Goal: Task Accomplishment & Management: Complete application form

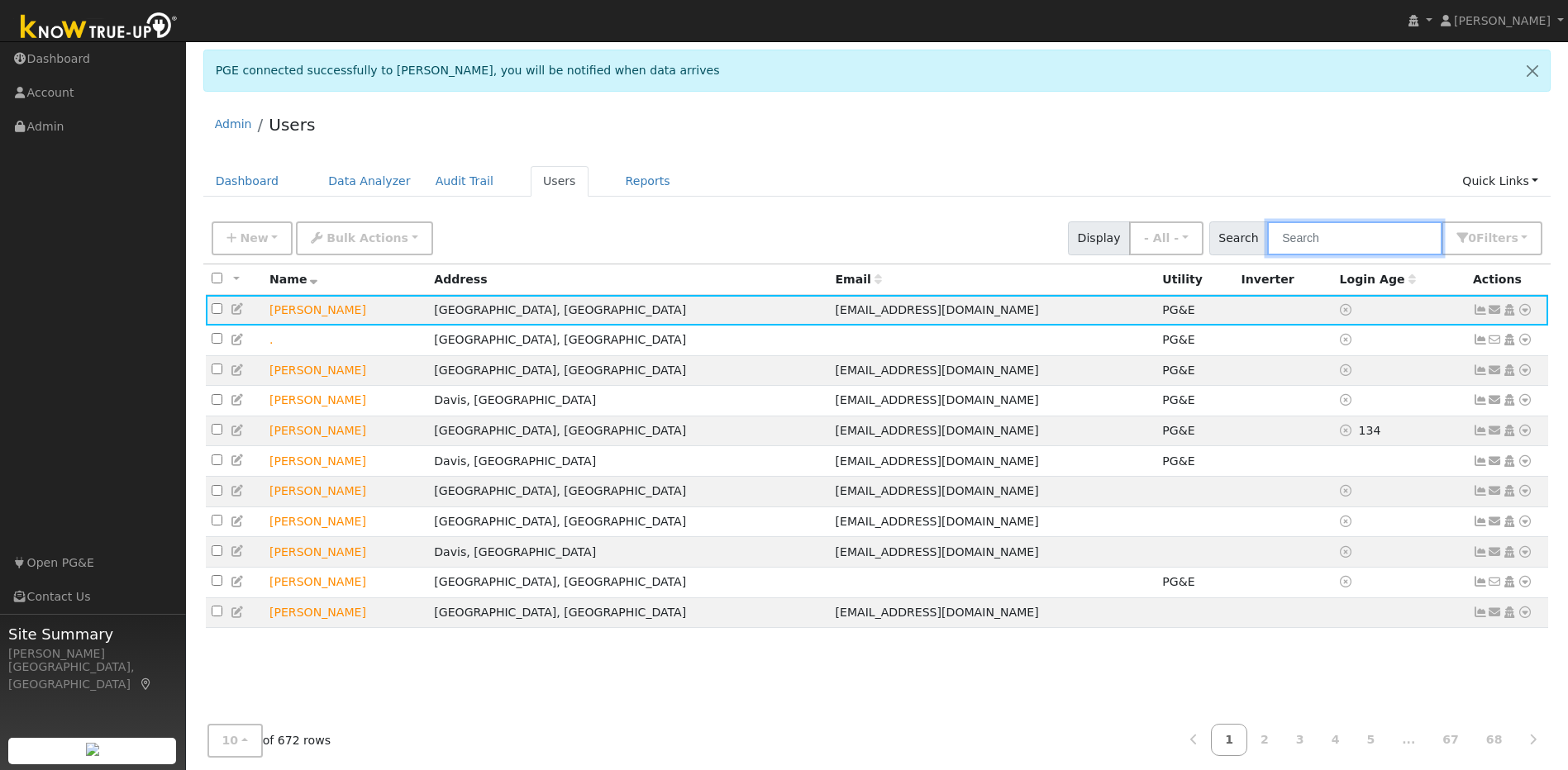
click at [824, 245] on input "text" at bounding box center [1354, 238] width 175 height 34
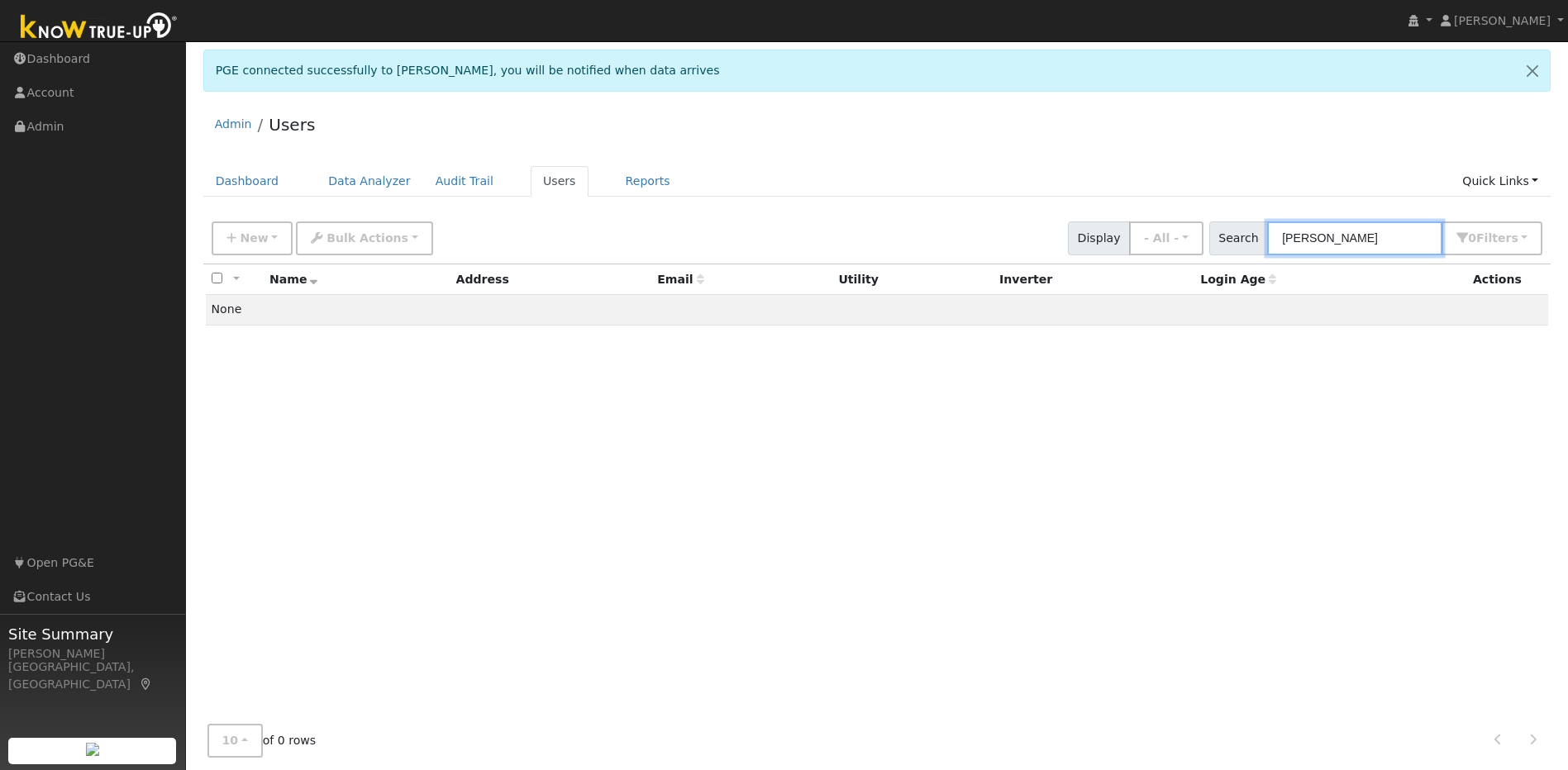
type input "[PERSON_NAME]"
drag, startPoint x: 1390, startPoint y: 232, endPoint x: 1286, endPoint y: 236, distance: 104.1
click at [824, 236] on input "[PERSON_NAME]" at bounding box center [1354, 238] width 175 height 34
type input "[PERSON_NAME]"
drag, startPoint x: 1354, startPoint y: 236, endPoint x: 1296, endPoint y: 241, distance: 58.2
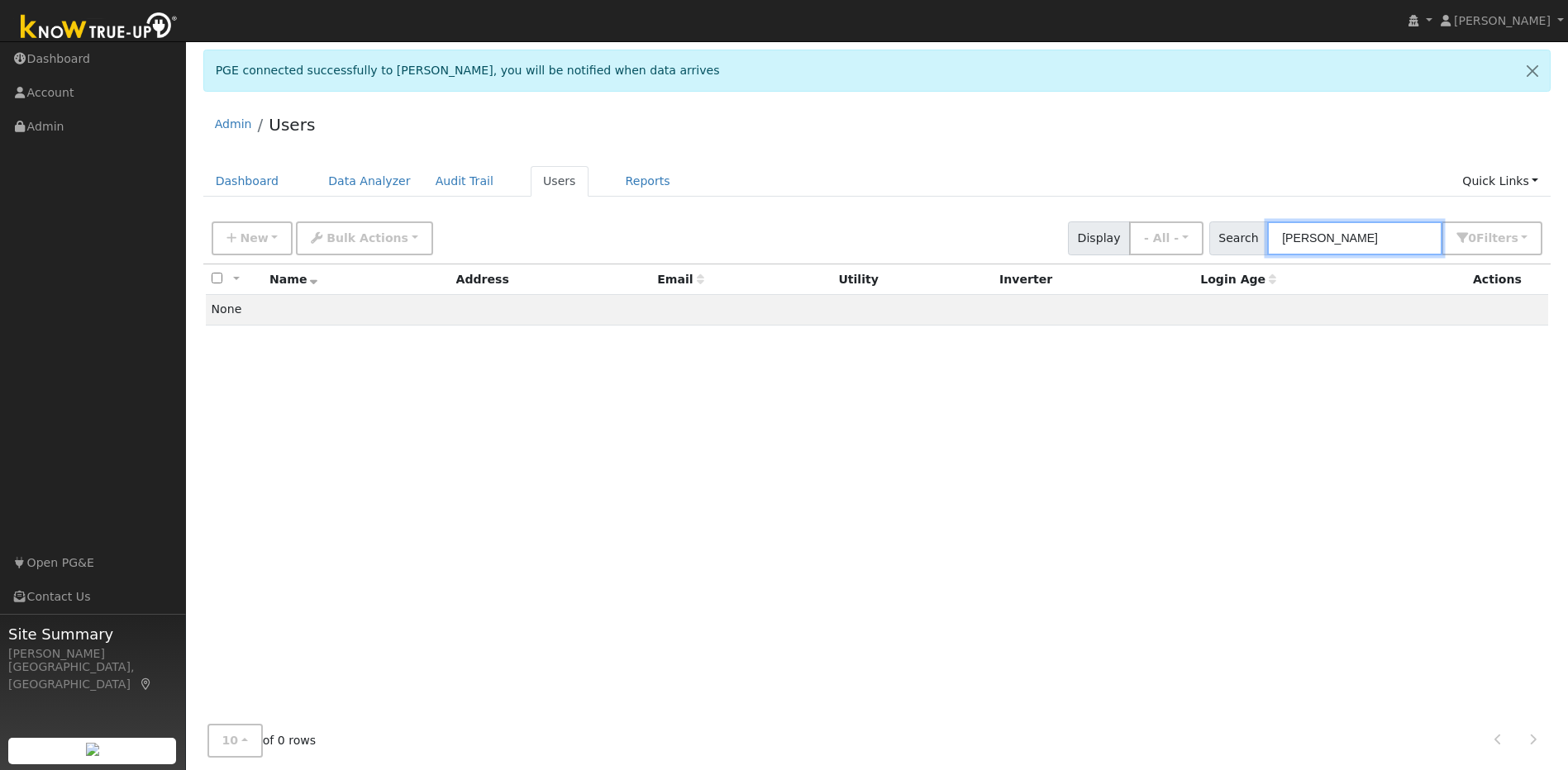
click at [824, 240] on input "[PERSON_NAME]" at bounding box center [1354, 238] width 175 height 34
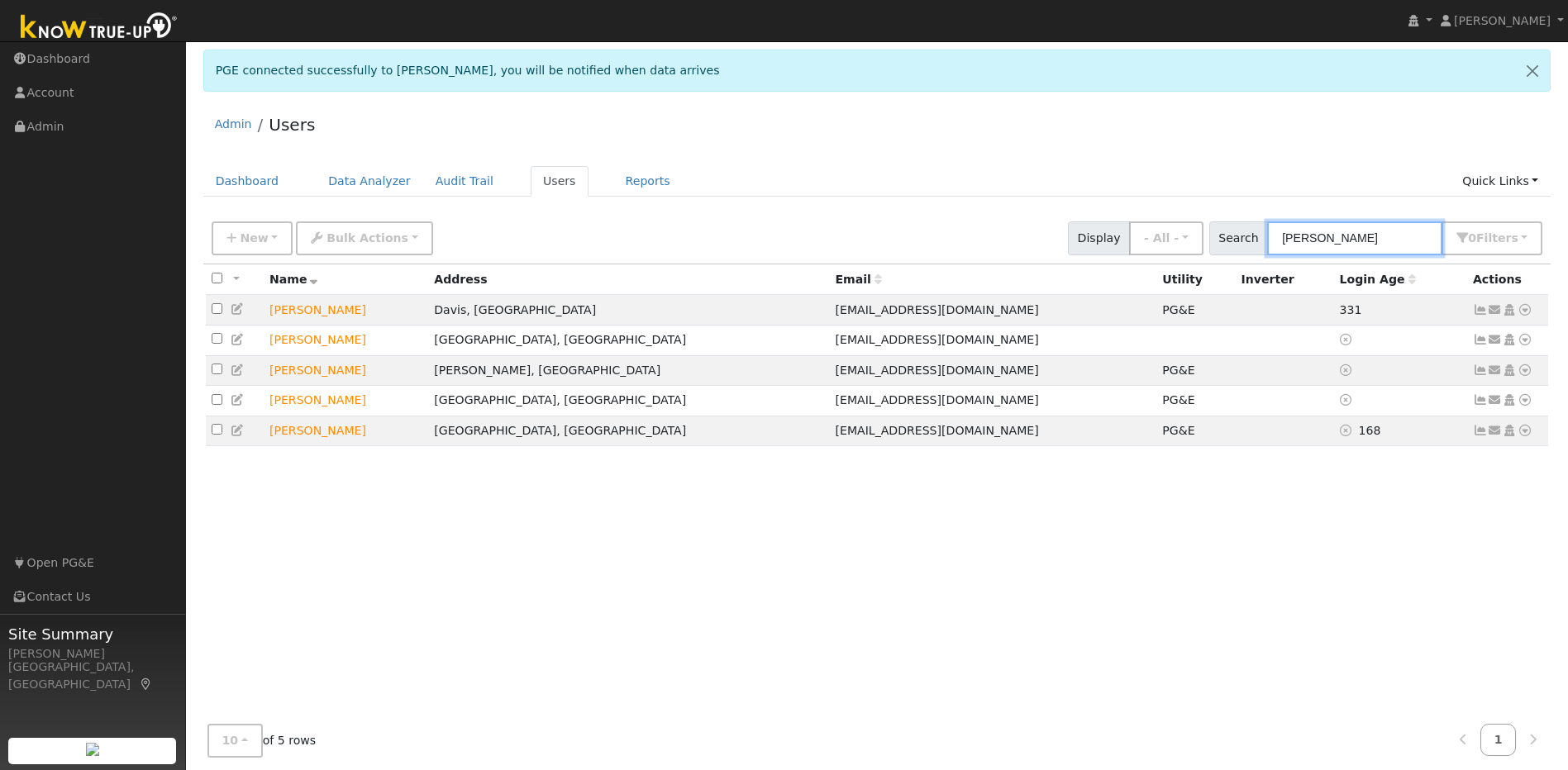
type input "[PERSON_NAME]"
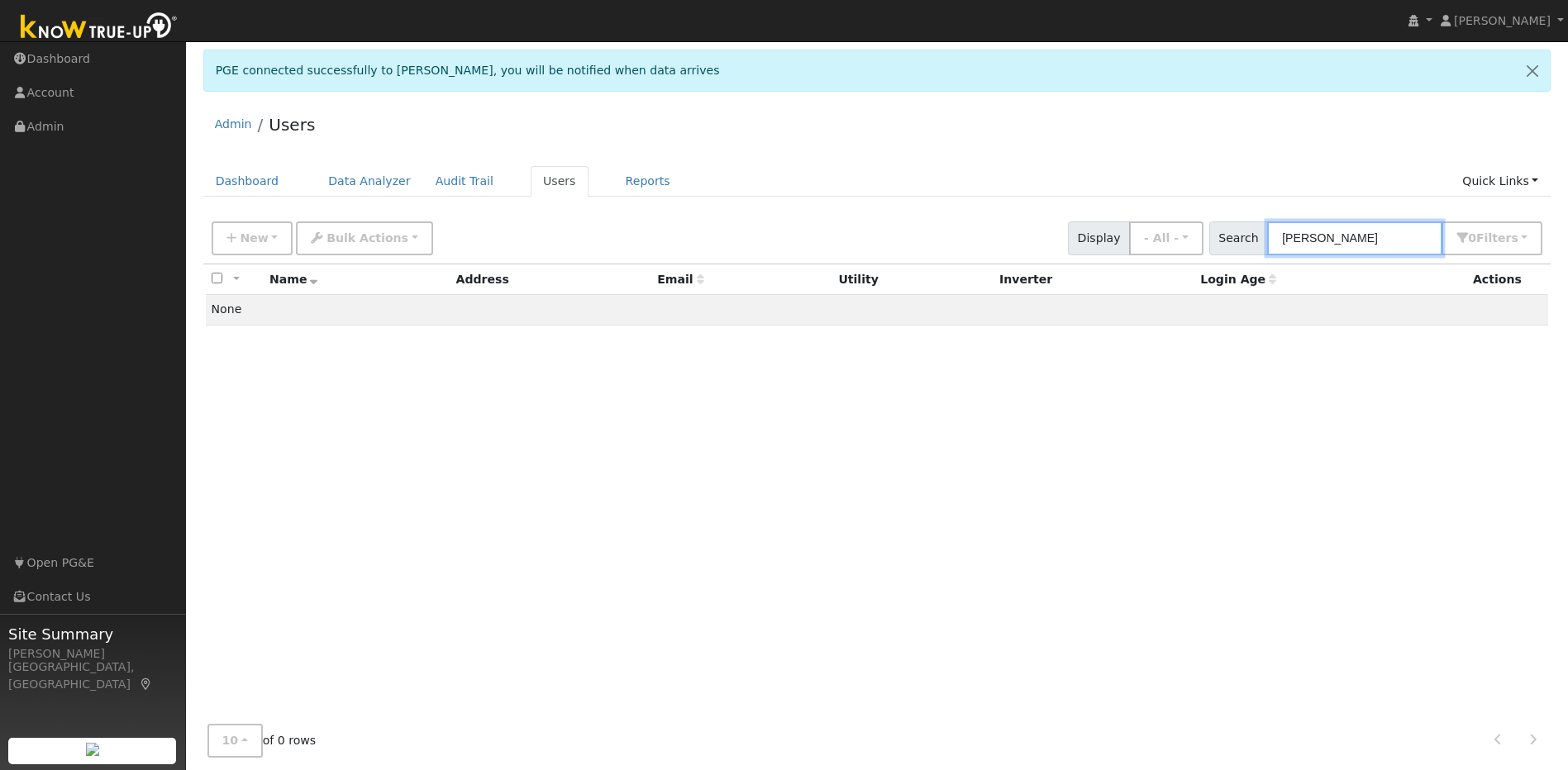
drag, startPoint x: 1355, startPoint y: 227, endPoint x: 1276, endPoint y: 241, distance: 80.2
click at [824, 241] on div "Search [PERSON_NAME] 0 Filter s Role Show - All - Show Leads Admin Billing Admi…" at bounding box center [1376, 238] width 334 height 34
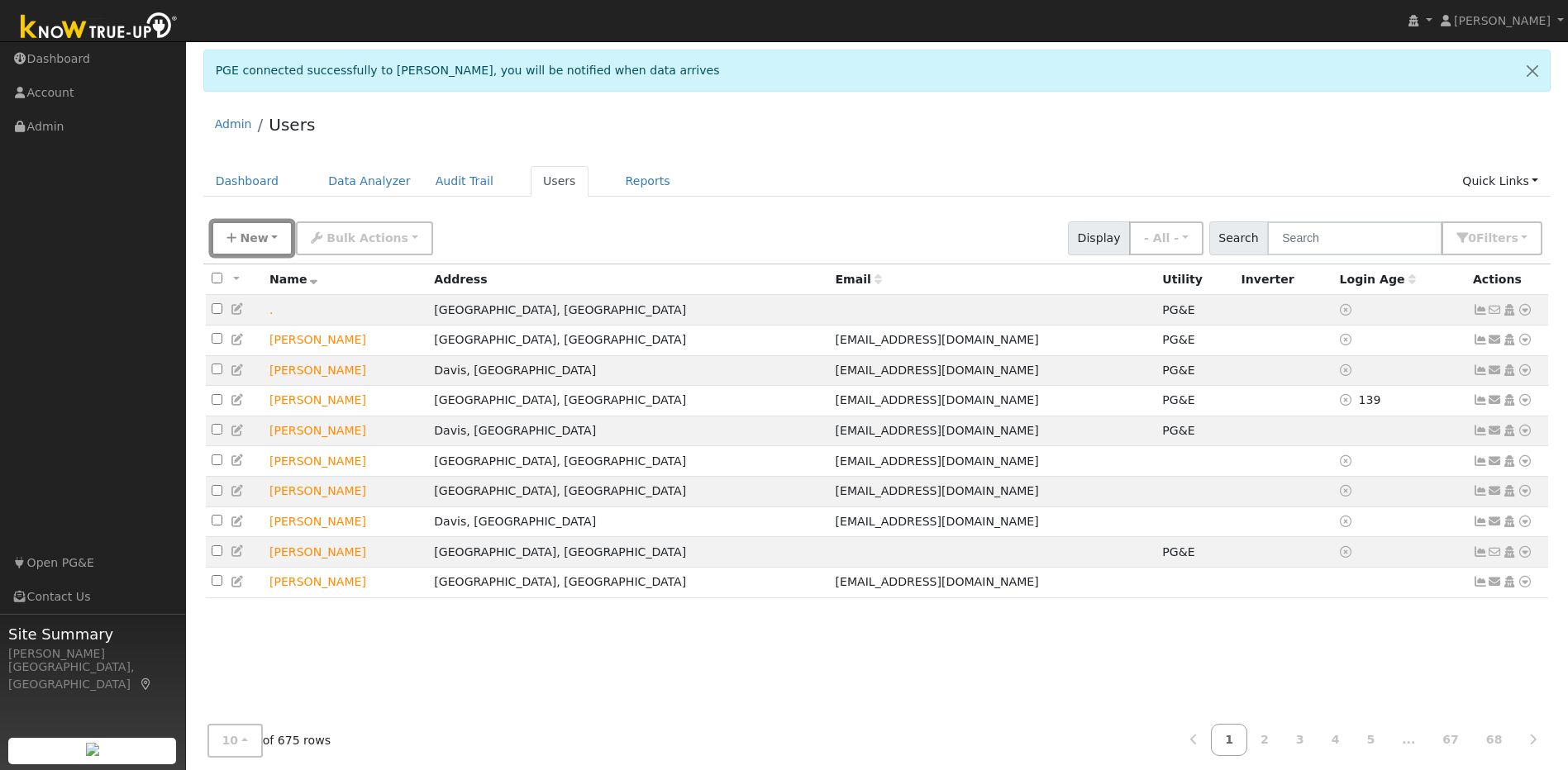
click at [263, 241] on span "New" at bounding box center [254, 237] width 28 height 13
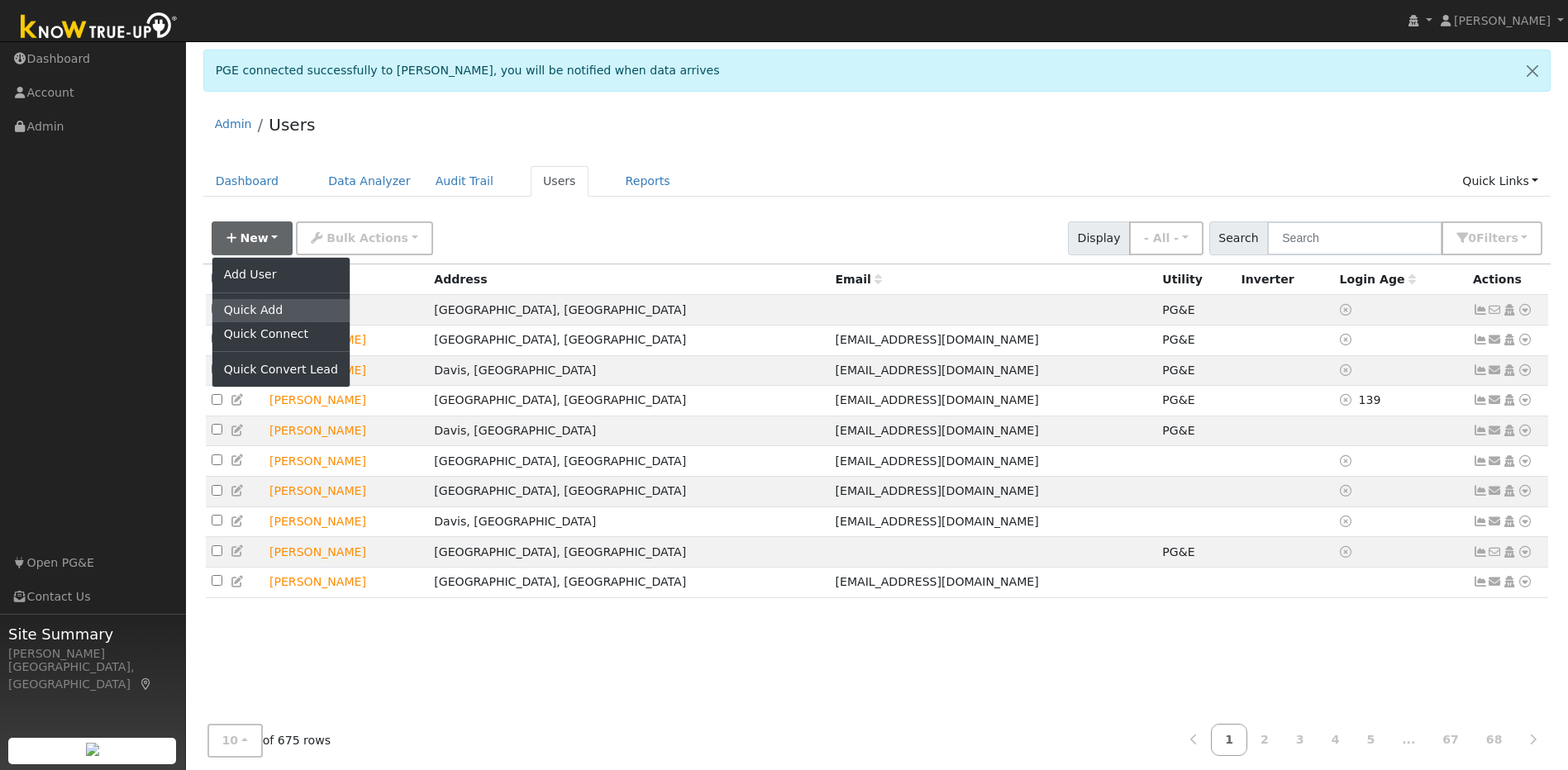
click at [239, 305] on link "Quick Add" at bounding box center [281, 310] width 137 height 23
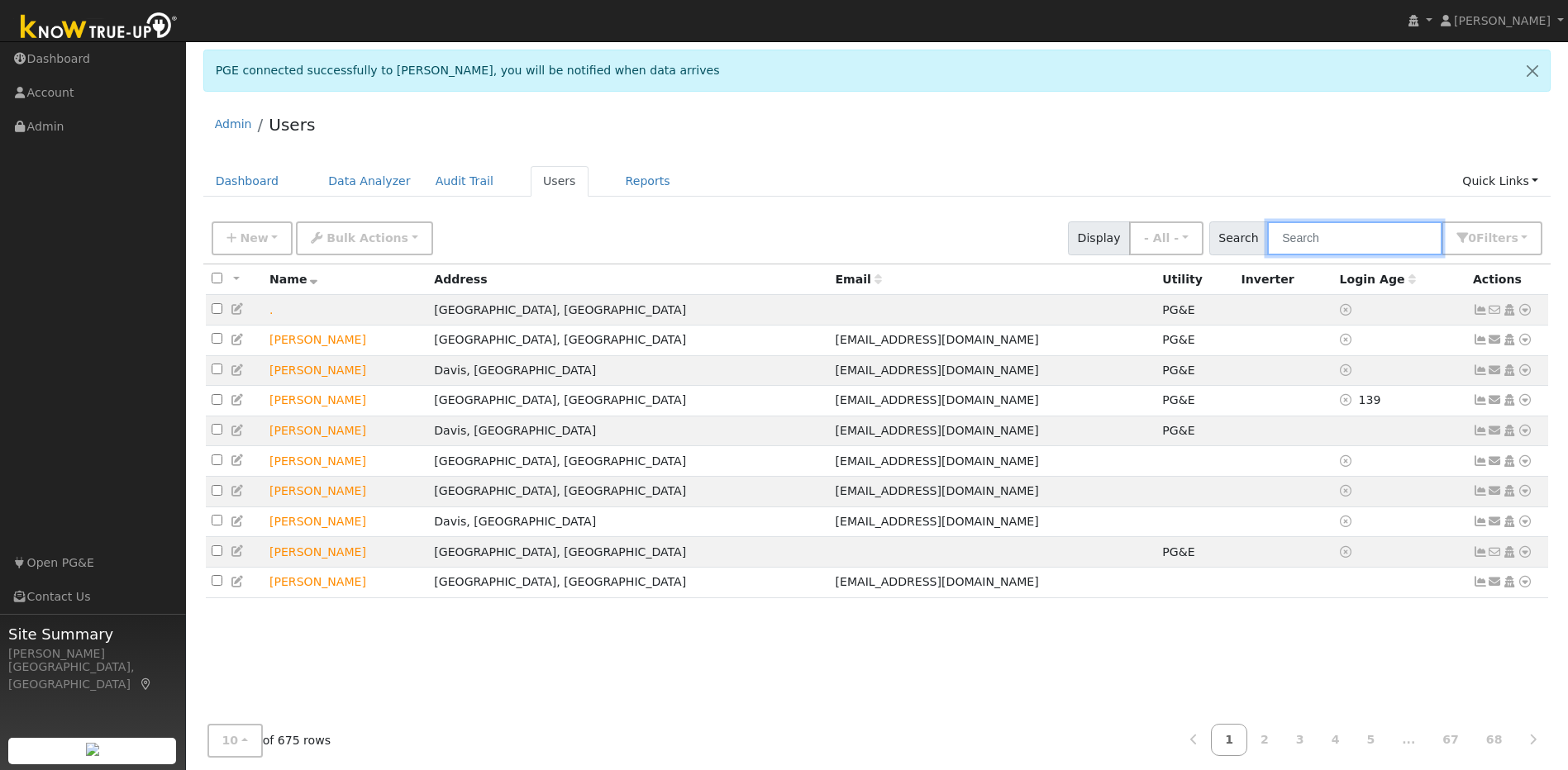
click at [824, 228] on input "text" at bounding box center [1354, 238] width 175 height 34
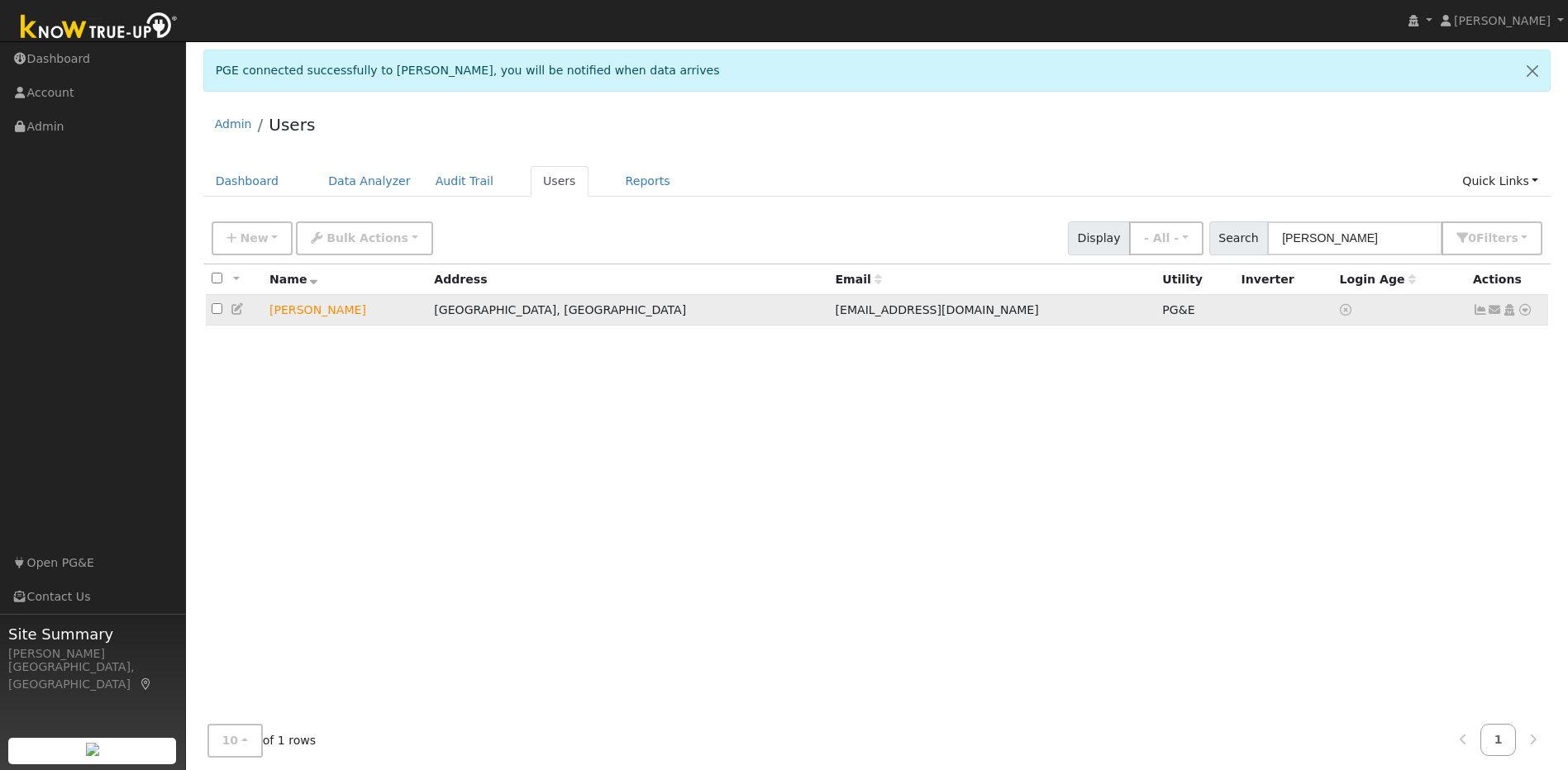
click at [824, 316] on icon at bounding box center [1480, 309] width 15 height 11
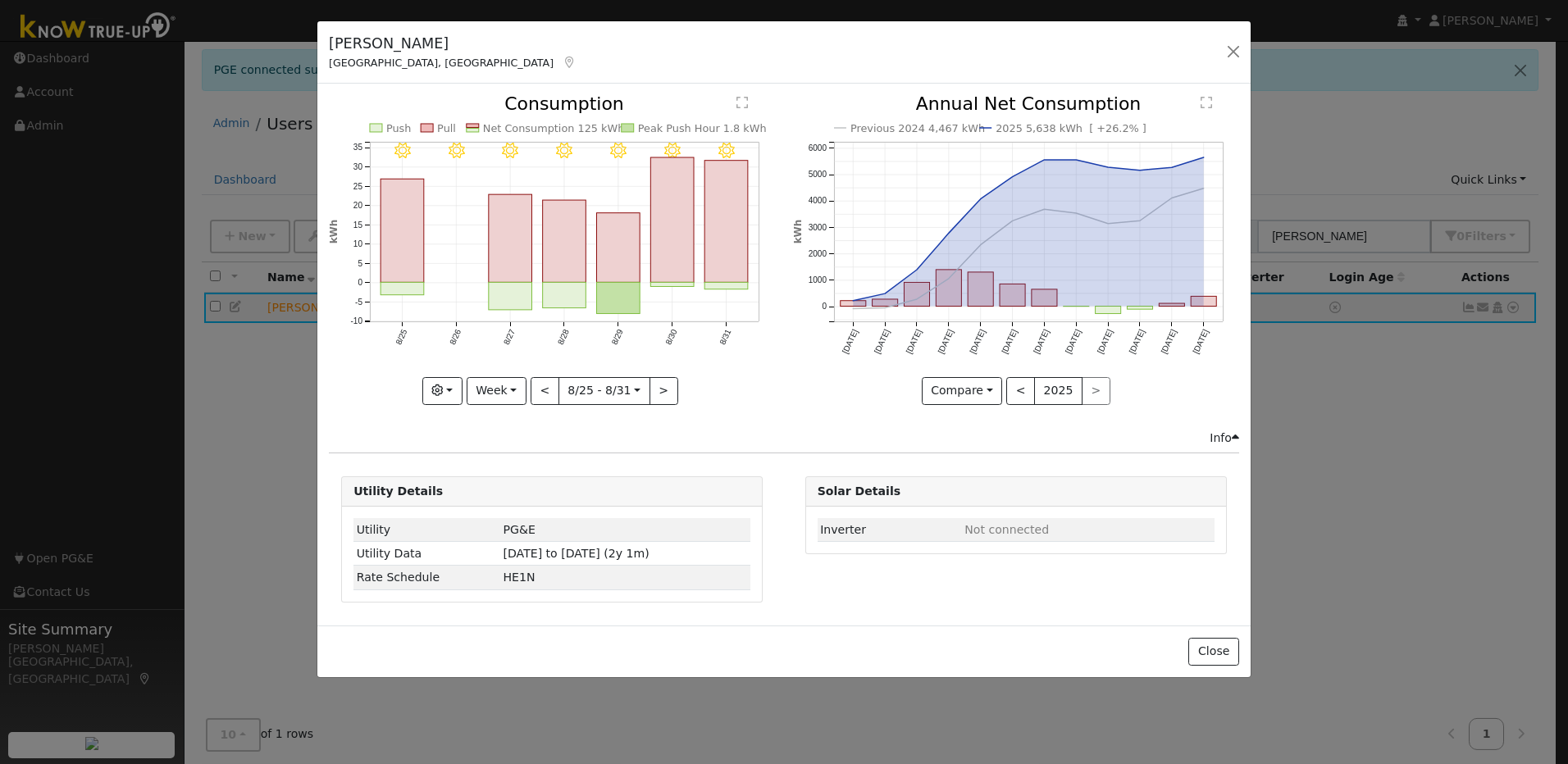
click at [817, 454] on div "Robert Porter Cameron Park, CA Default Account Default Account 3138 Sudbury Roa…" at bounding box center [784, 382] width 1568 height 764
click at [817, 55] on button "button" at bounding box center [1233, 51] width 23 height 23
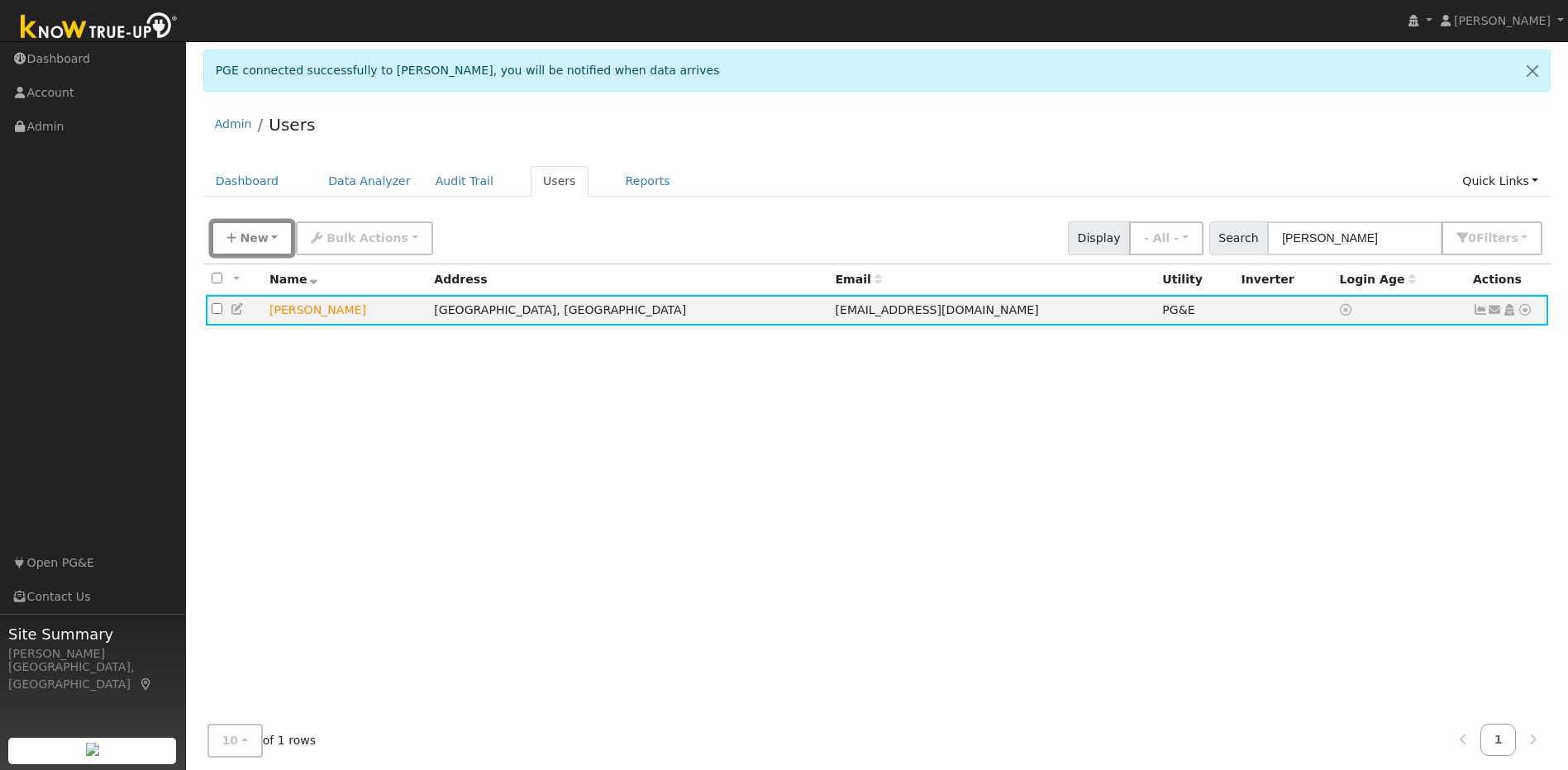
click at [242, 240] on span "New" at bounding box center [254, 237] width 28 height 13
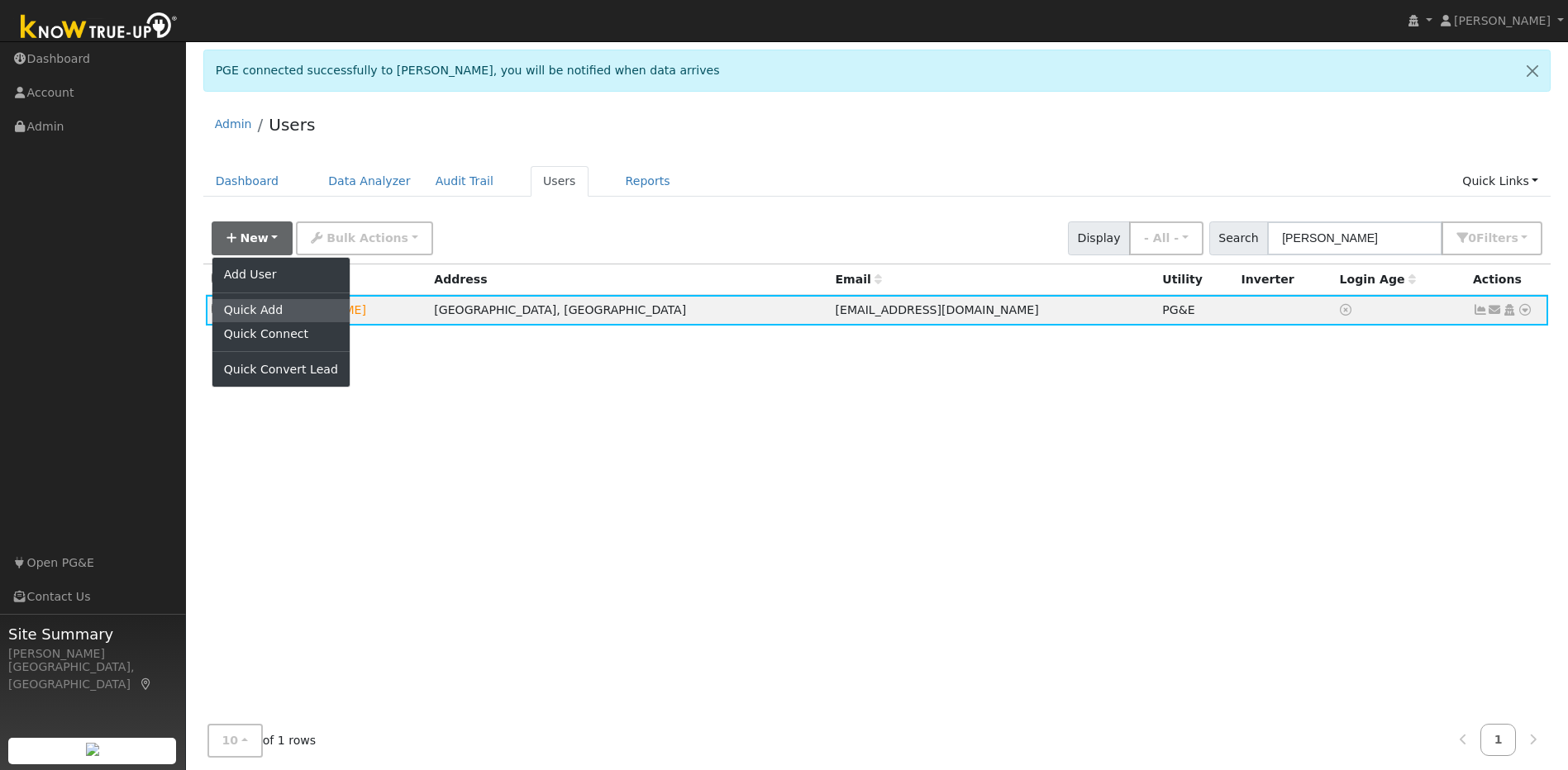
click at [248, 306] on link "Quick Add" at bounding box center [281, 310] width 137 height 23
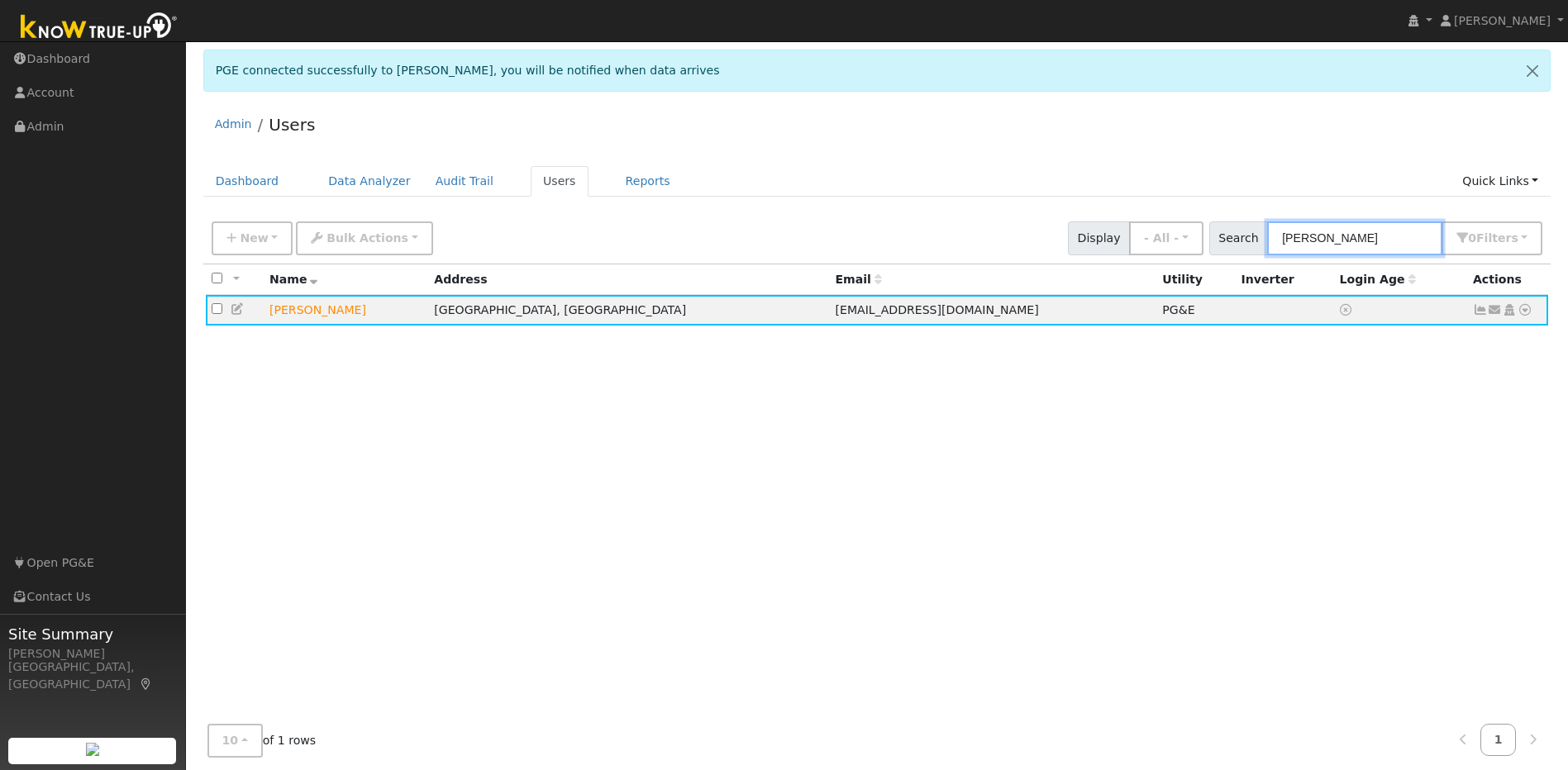
drag, startPoint x: 1388, startPoint y: 236, endPoint x: 1291, endPoint y: 236, distance: 97.0
click at [824, 237] on input "robert porter" at bounding box center [1354, 238] width 175 height 34
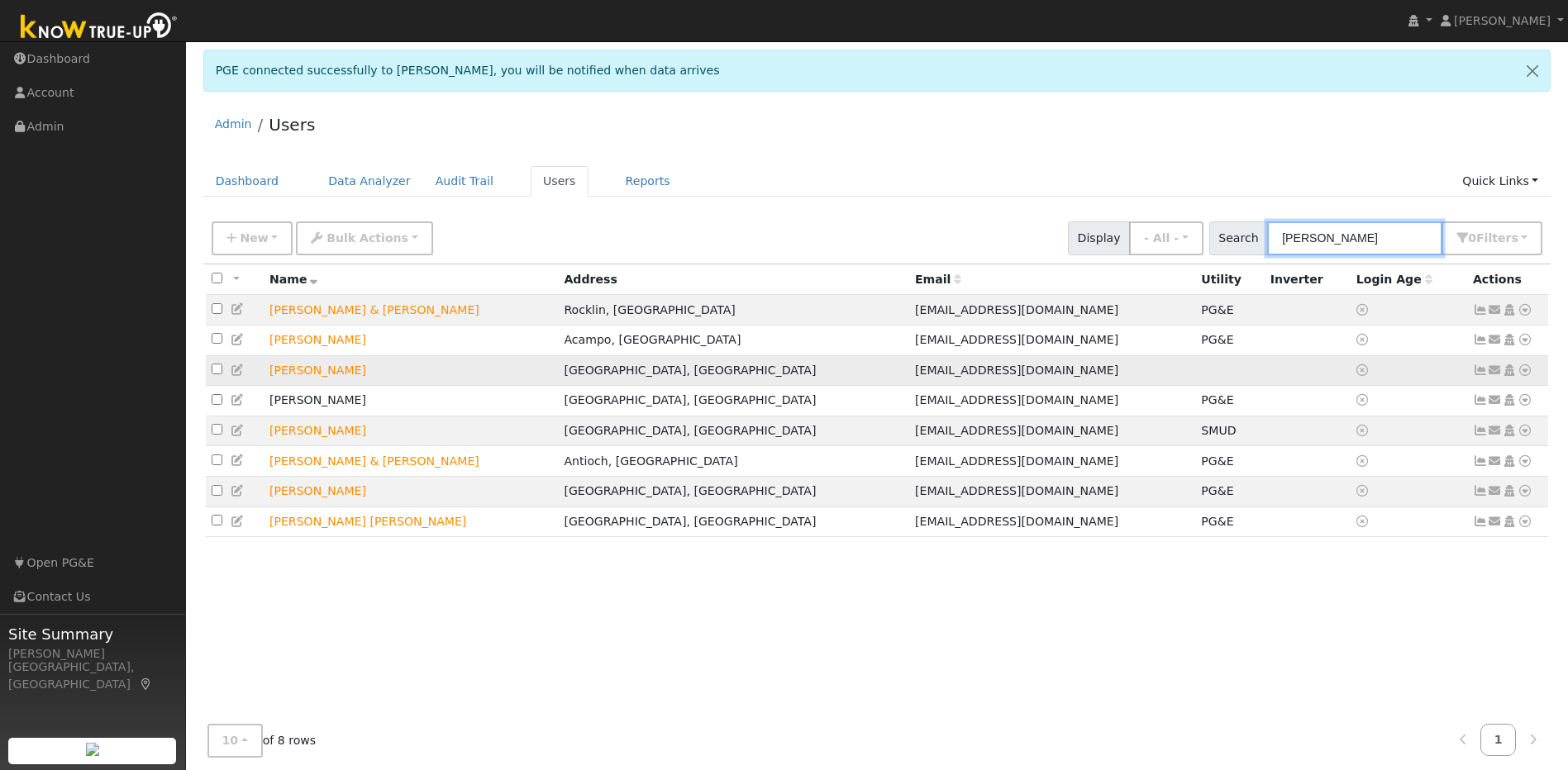
type input "mel"
click at [824, 373] on icon at bounding box center [1524, 370] width 15 height 11
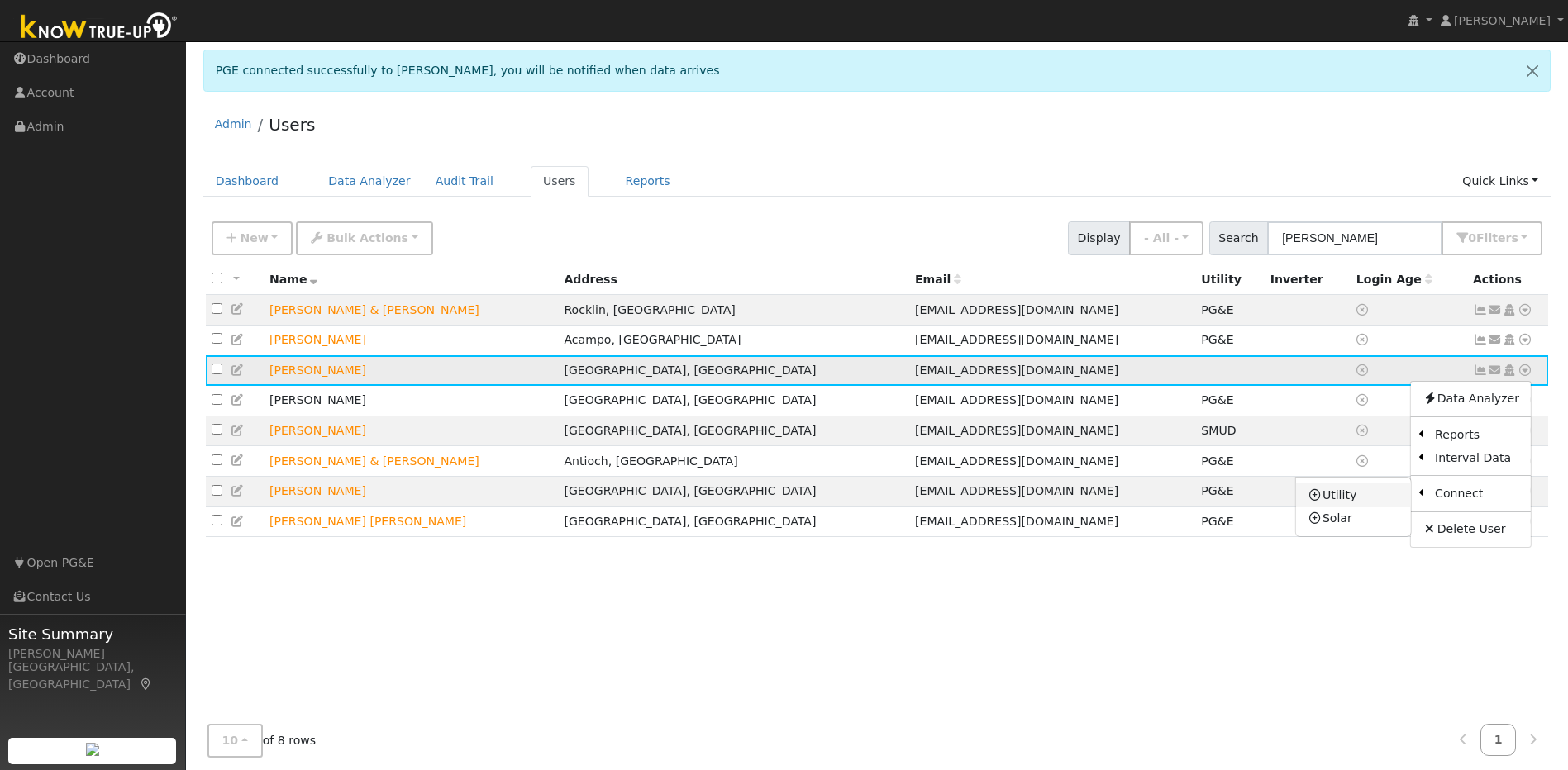
drag, startPoint x: 1365, startPoint y: 503, endPoint x: 1363, endPoint y: 491, distance: 12.2
click at [824, 503] on link "Utility" at bounding box center [1353, 495] width 115 height 23
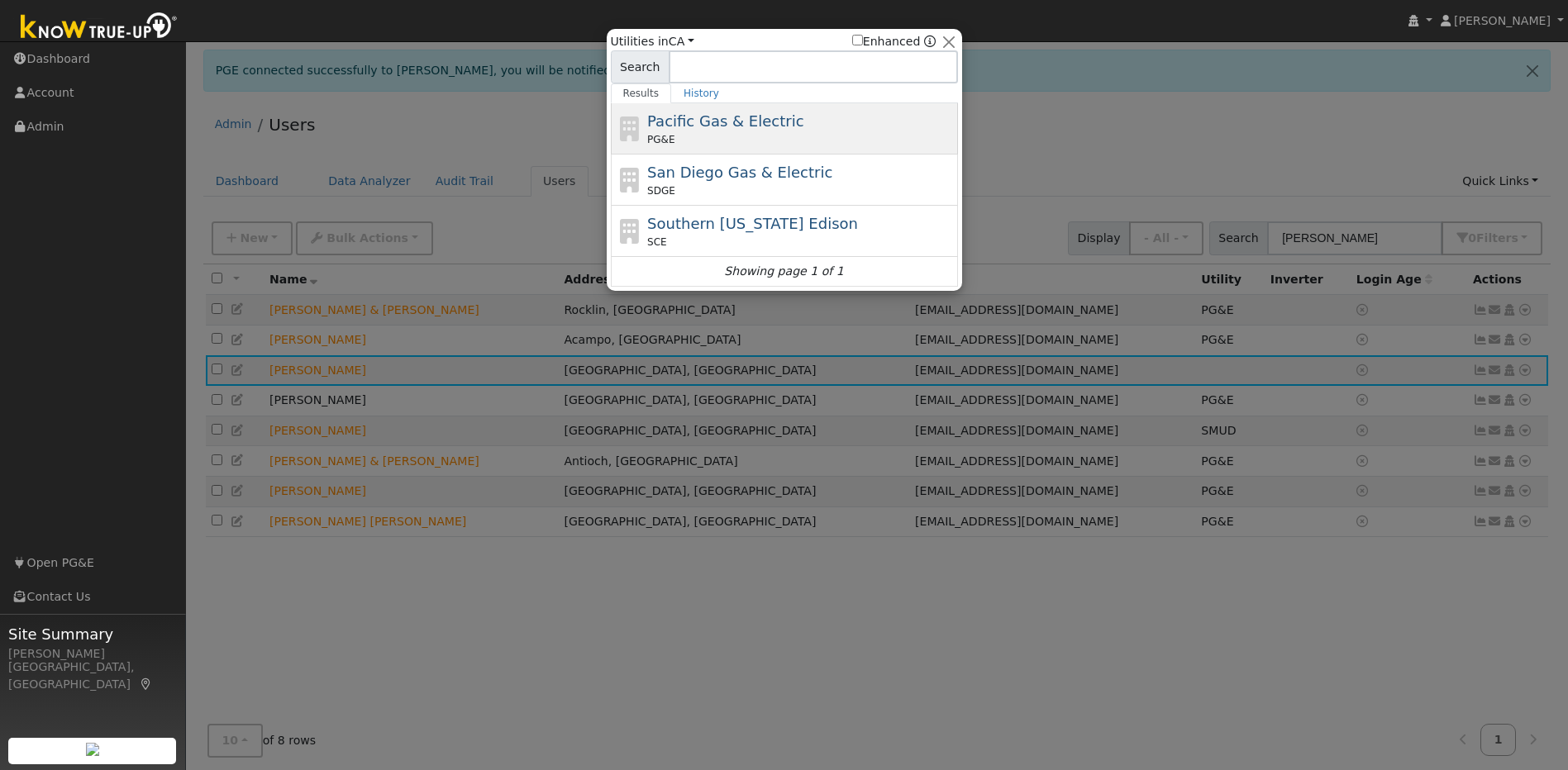
click at [798, 133] on div "PG&E" at bounding box center [800, 139] width 307 height 15
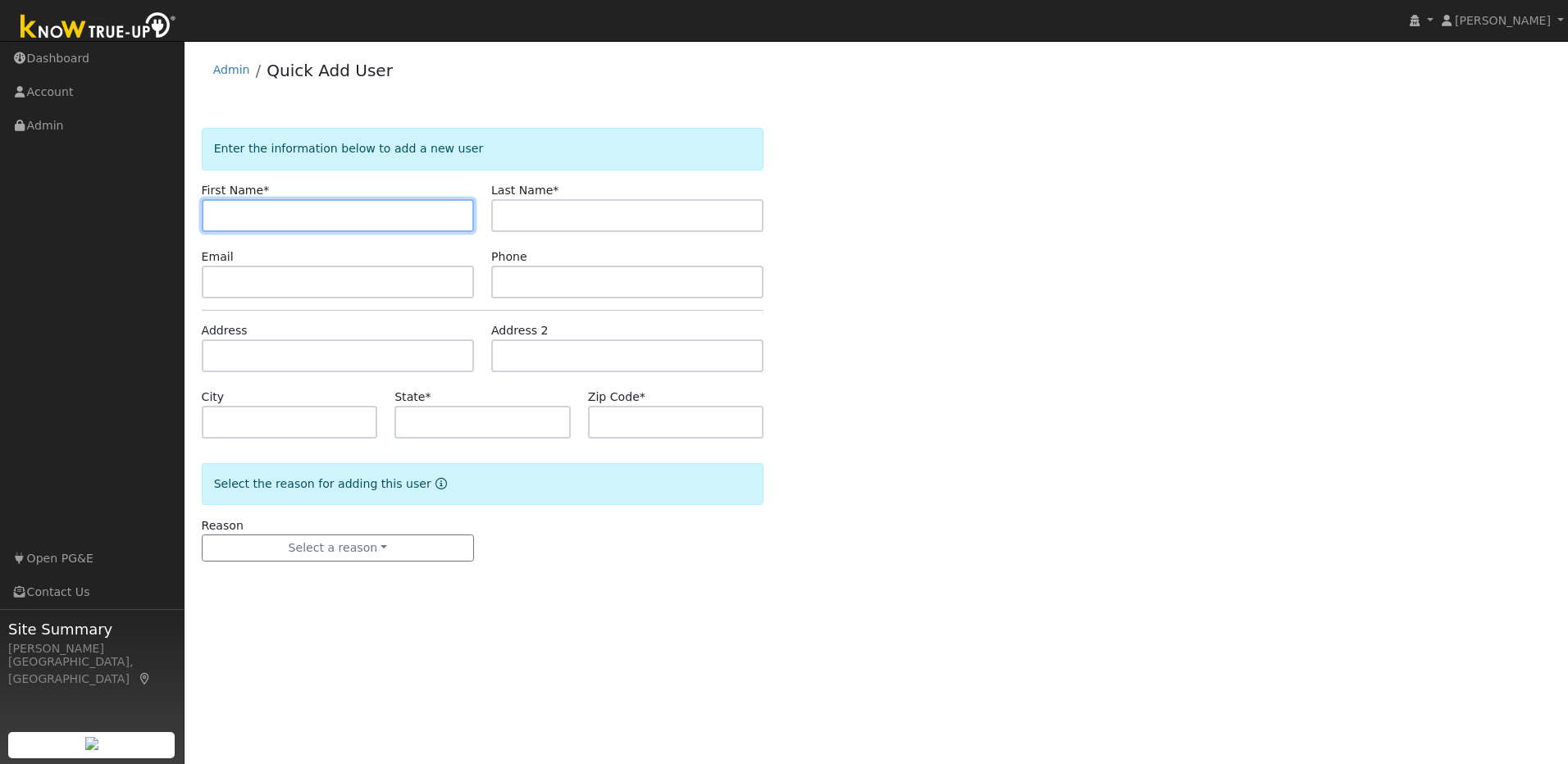
paste input "2823 Stephens Lane"
type input "2823 Stephens Lane"
drag, startPoint x: 354, startPoint y: 221, endPoint x: 201, endPoint y: 221, distance: 153.0
click at [201, 221] on input "2823 Stephens Lane" at bounding box center [337, 215] width 272 height 33
paste input "Bob"
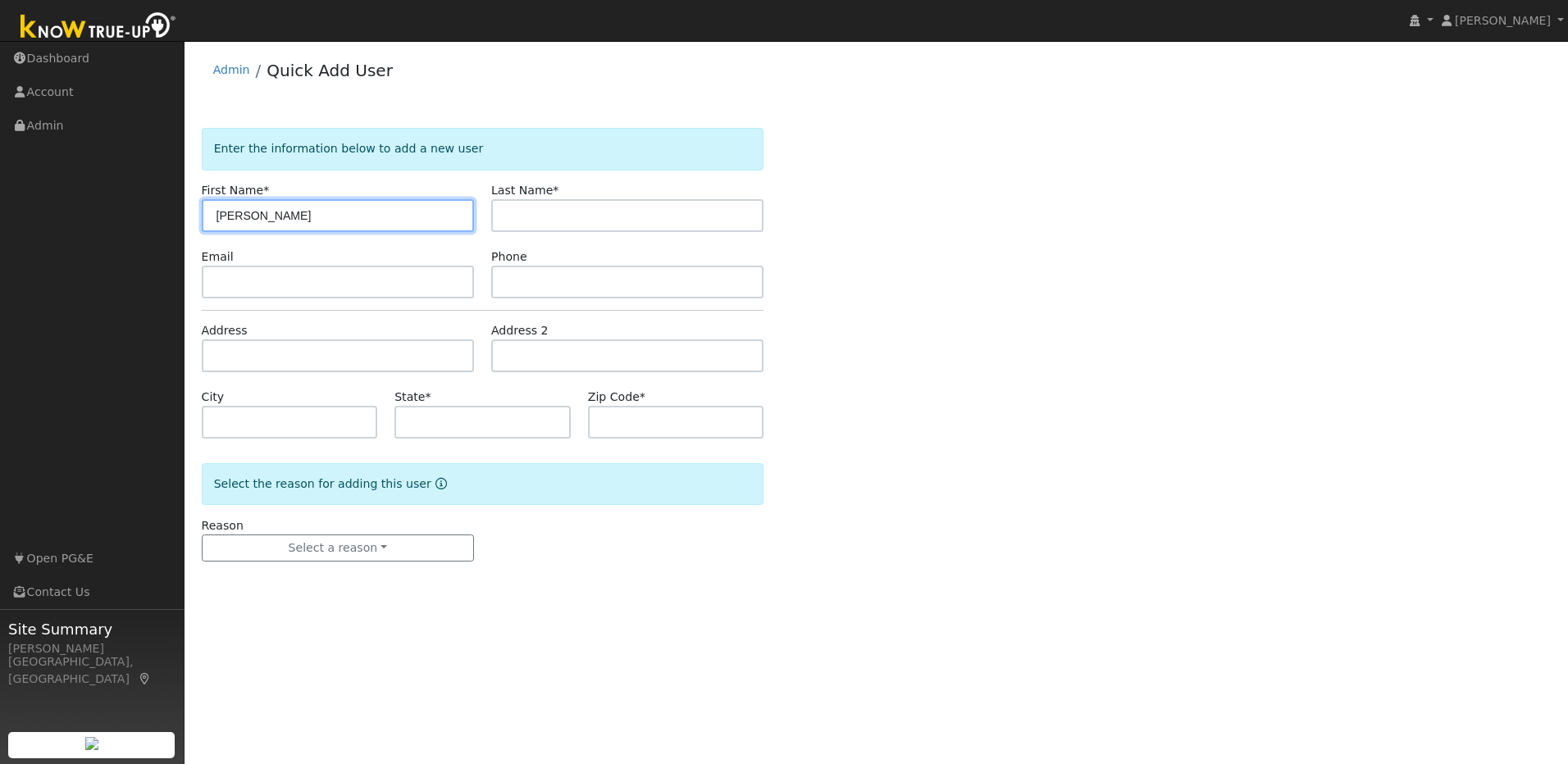
type input "Bob"
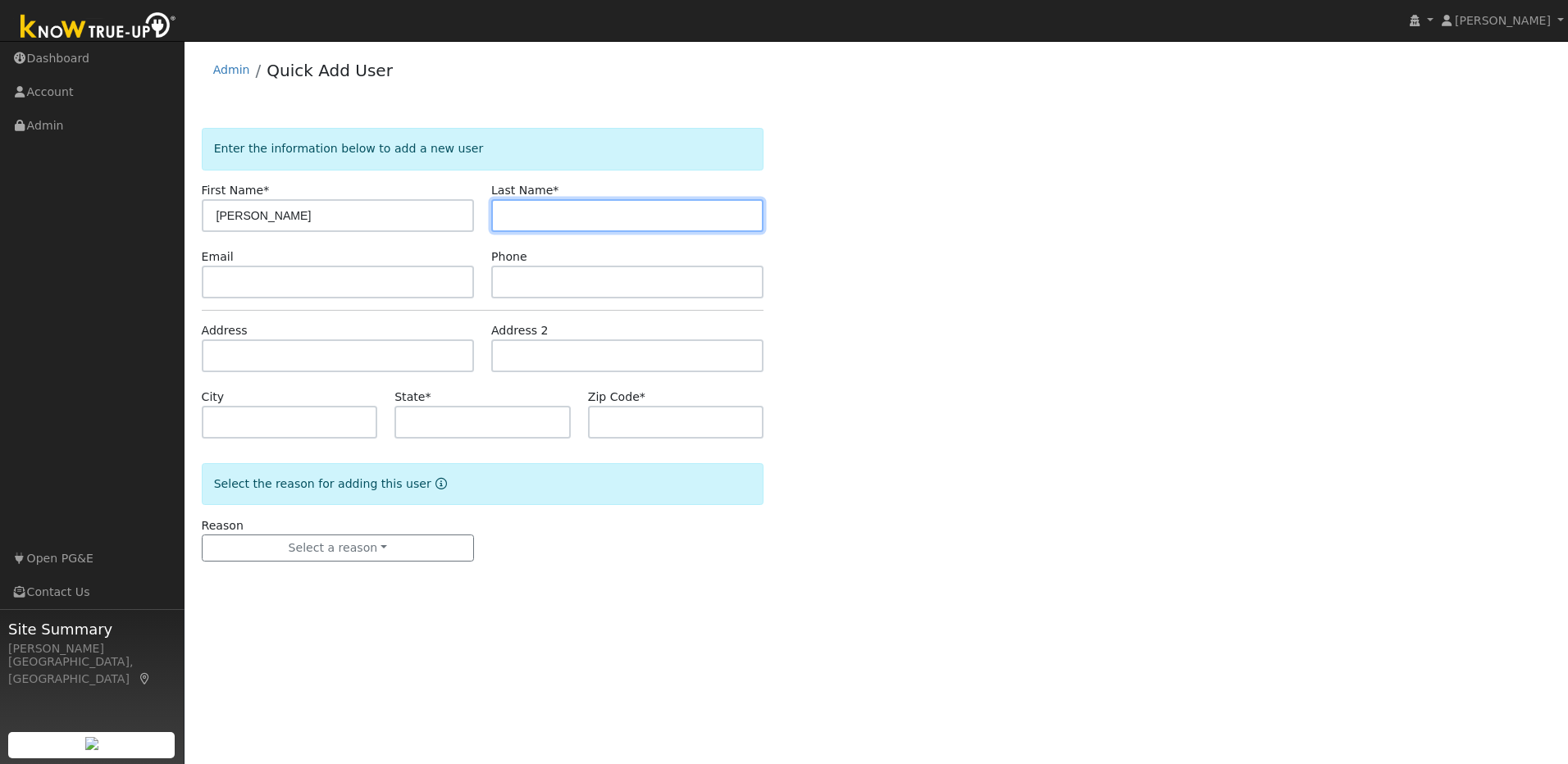
drag, startPoint x: 556, startPoint y: 214, endPoint x: 508, endPoint y: 223, distance: 48.8
click at [556, 215] on input "text" at bounding box center [627, 215] width 272 height 33
paste input "Porter"
type input "Porter"
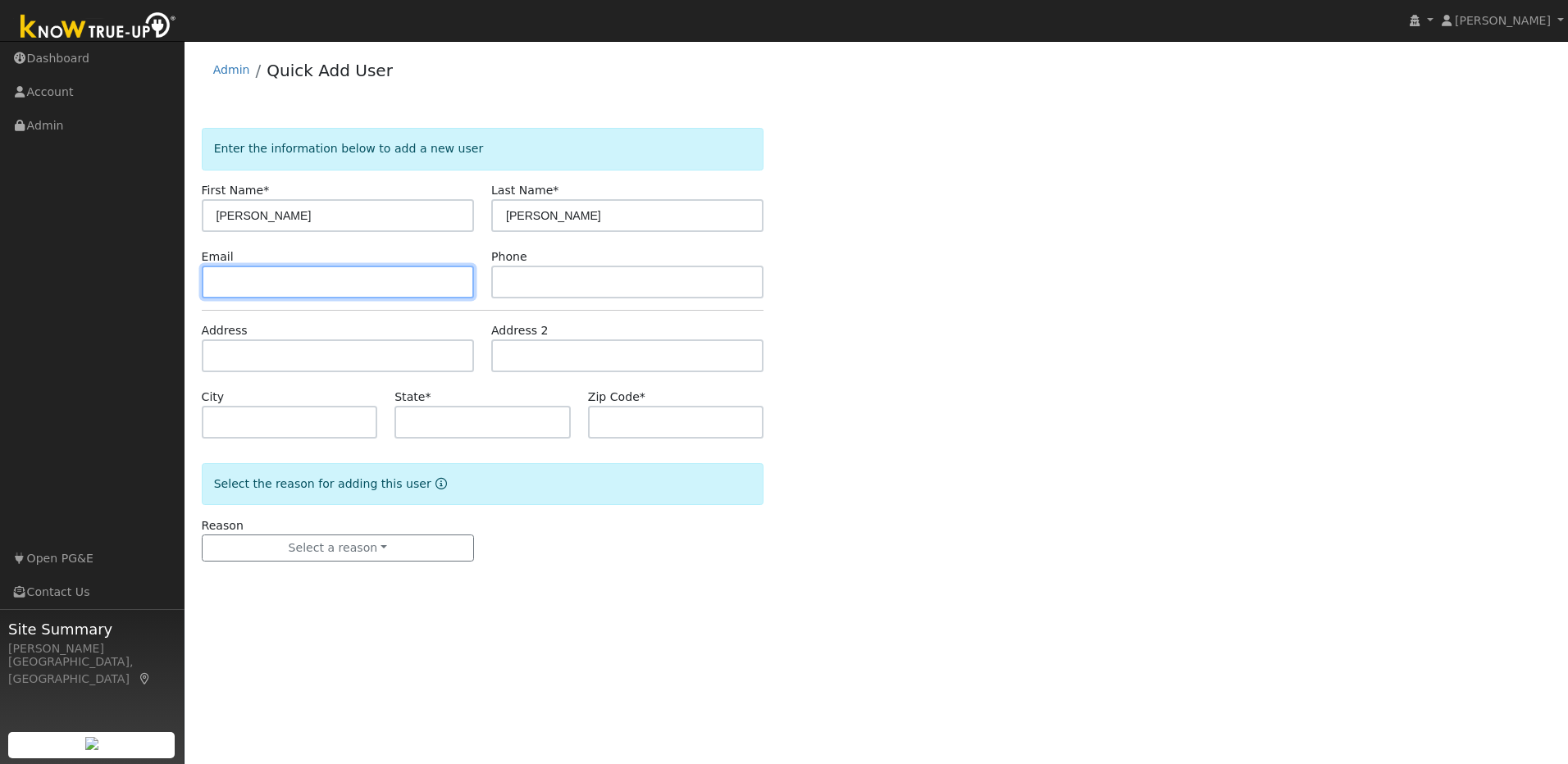
drag, startPoint x: 344, startPoint y: 285, endPoint x: 231, endPoint y: 259, distance: 116.0
click at [338, 285] on input "text" at bounding box center [337, 283] width 272 height 33
paste input "[EMAIL_ADDRESS][DOMAIN_NAME]"
type input "[EMAIL_ADDRESS][DOMAIN_NAME]"
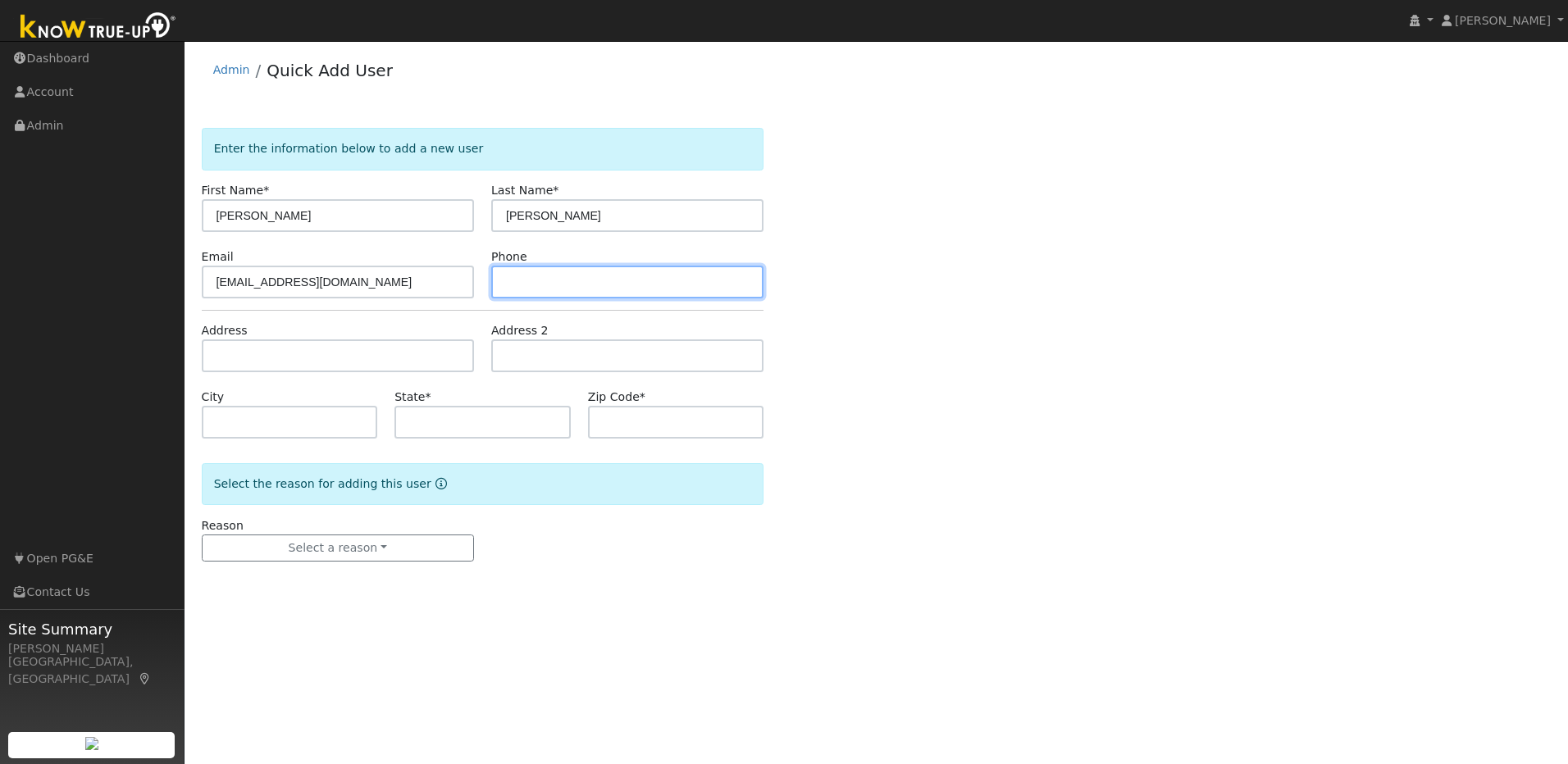
paste input "916-791-4822"
type input "916-791-4822"
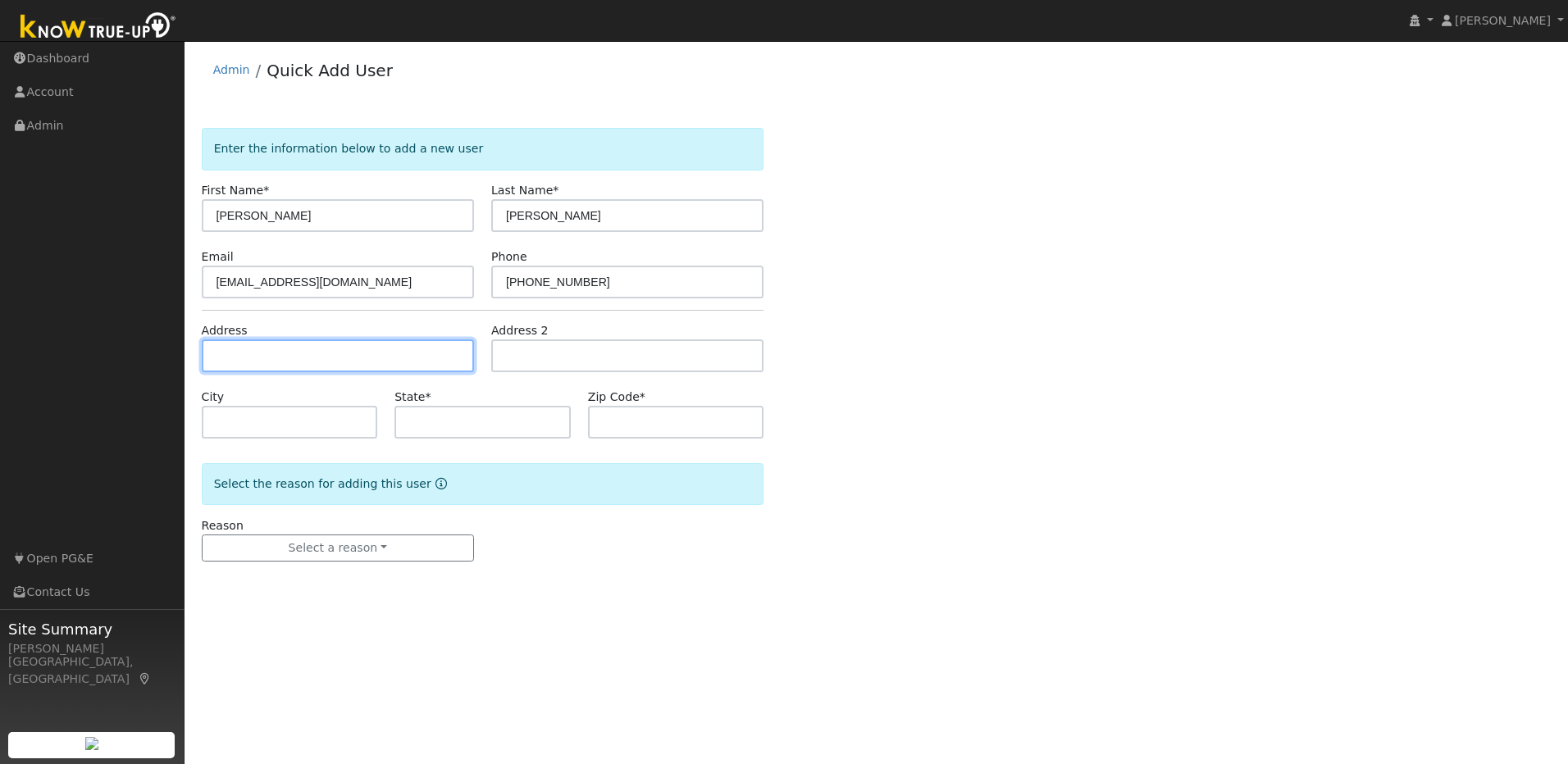
paste input "[STREET_ADDRESS]"
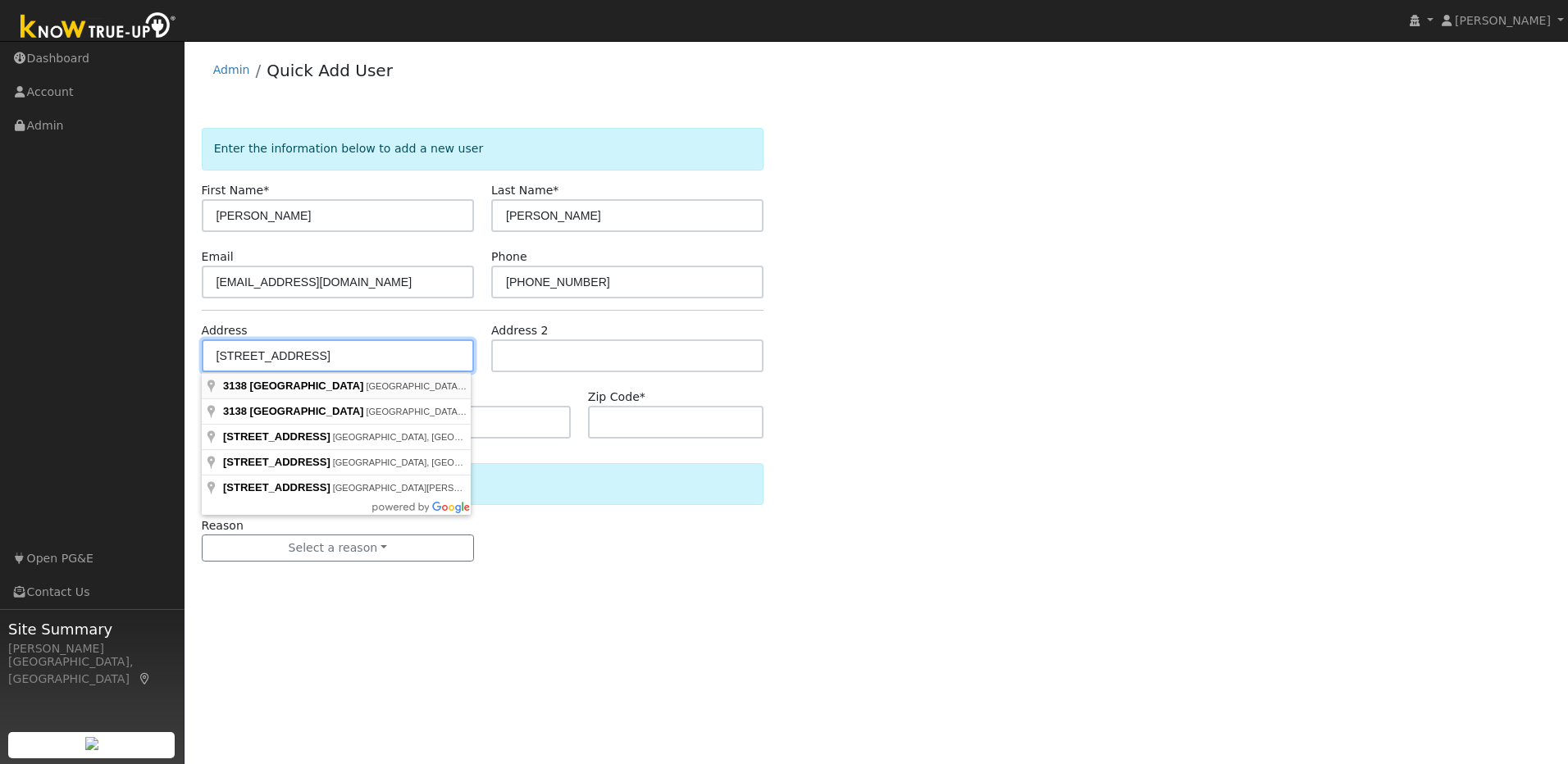
type input "[STREET_ADDRESS]"
type input "Cameron Park"
type input "CA"
type input "95682"
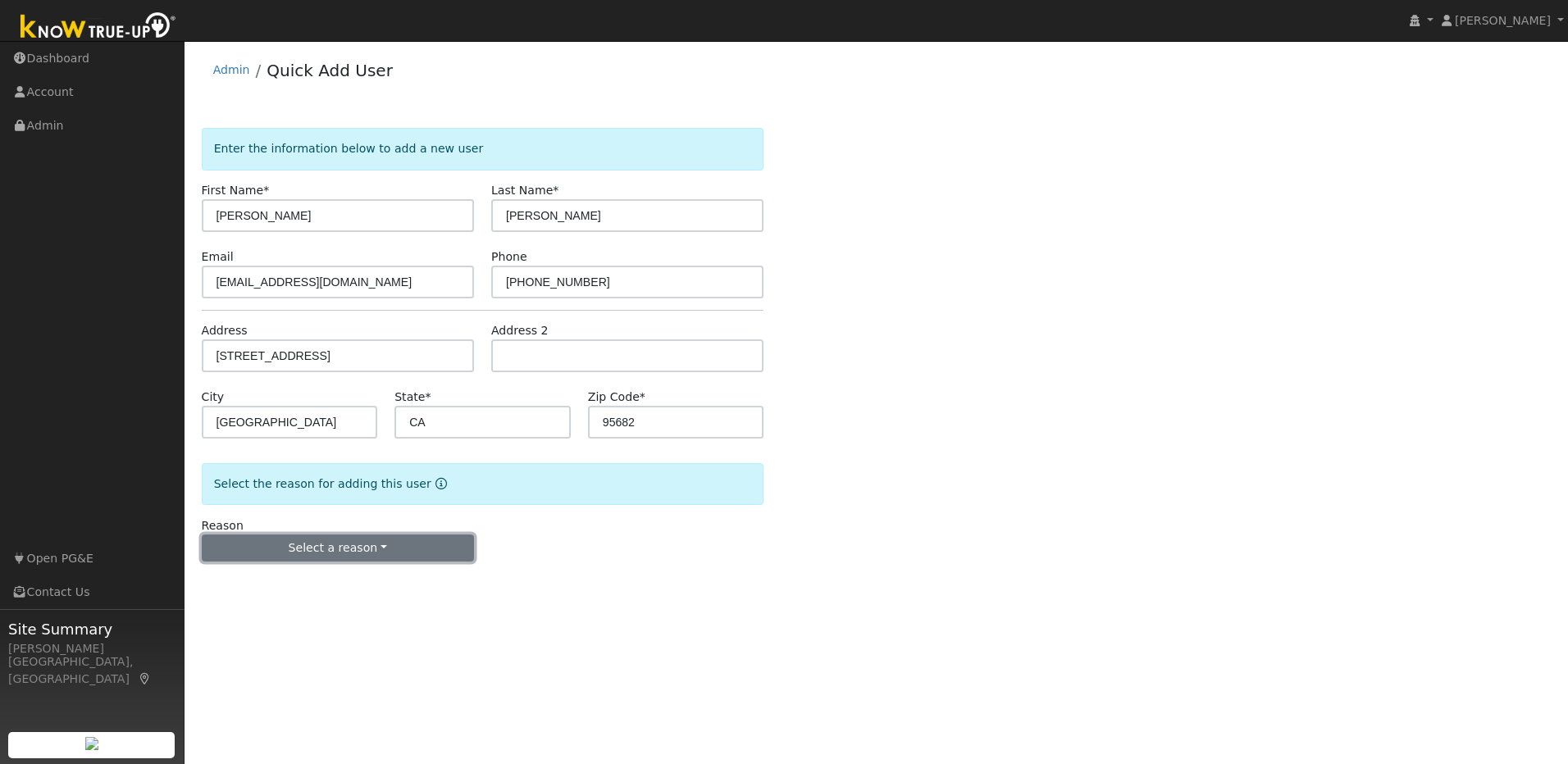
drag, startPoint x: 416, startPoint y: 546, endPoint x: 432, endPoint y: 535, distance: 19.4
click at [418, 542] on button "Select a reason" at bounding box center [337, 549] width 272 height 28
click at [303, 586] on link "New lead" at bounding box center [293, 582] width 181 height 23
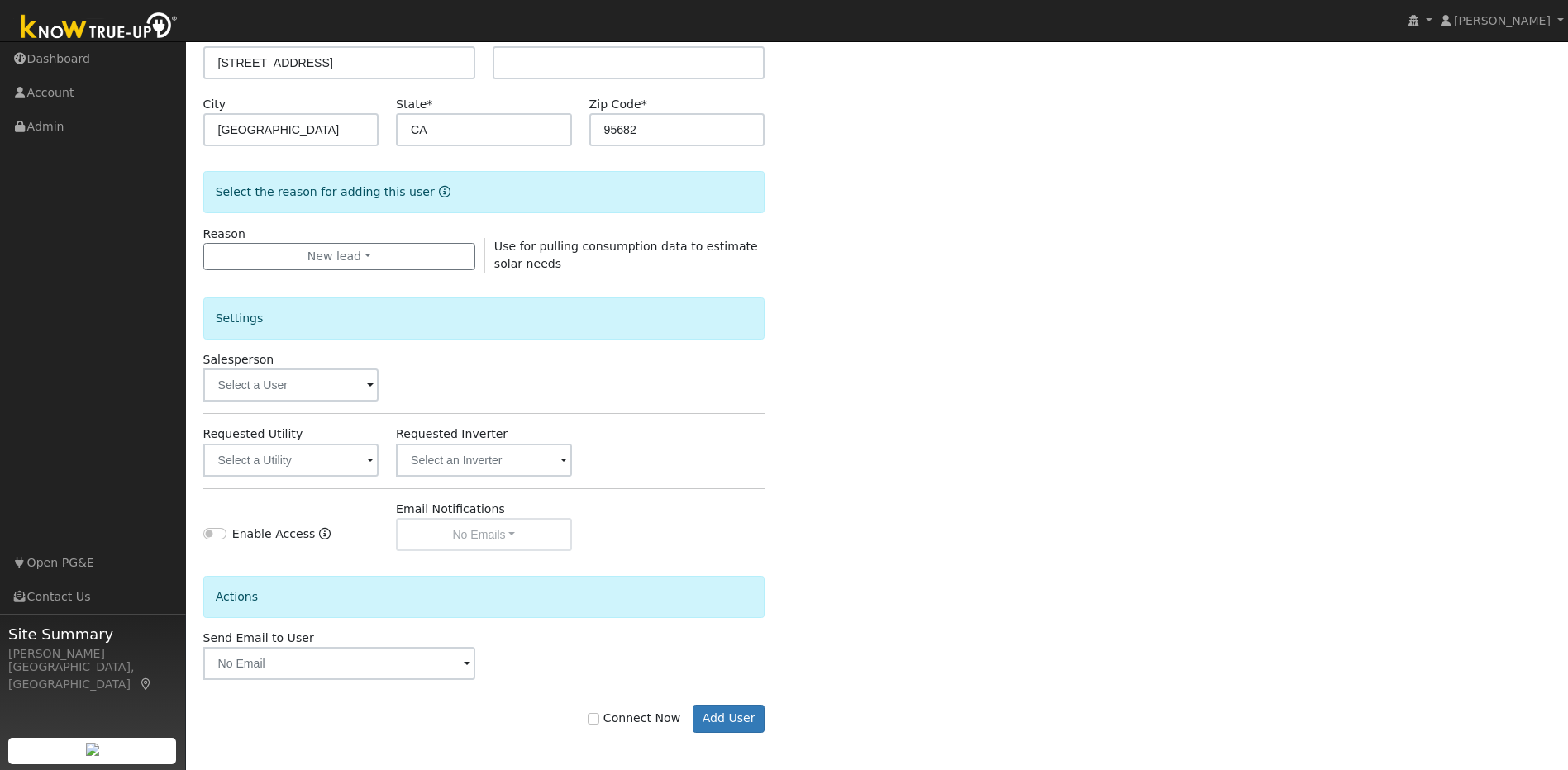
scroll to position [300, 0]
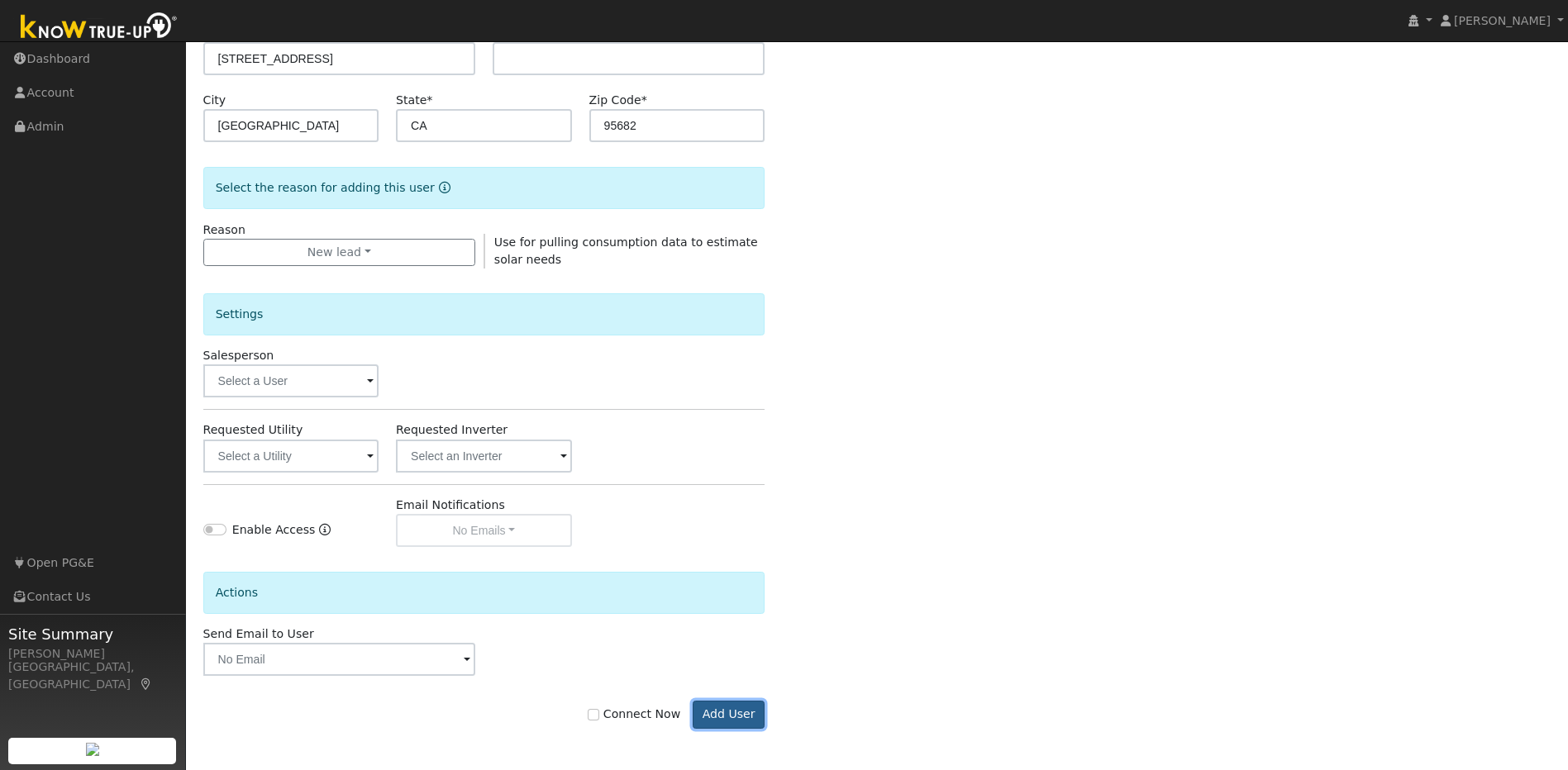
click at [716, 714] on button "Add User" at bounding box center [729, 715] width 72 height 28
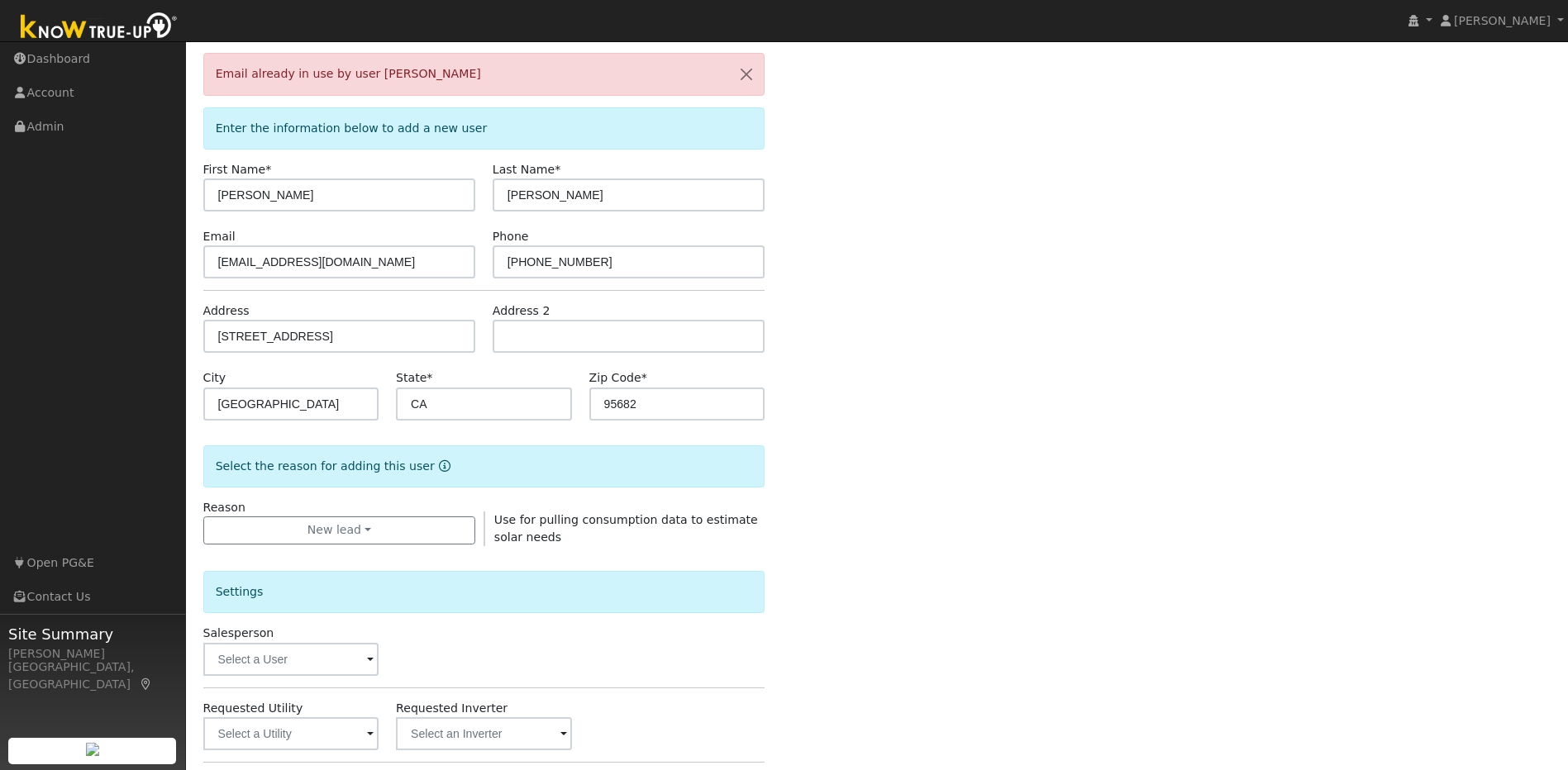
scroll to position [0, 0]
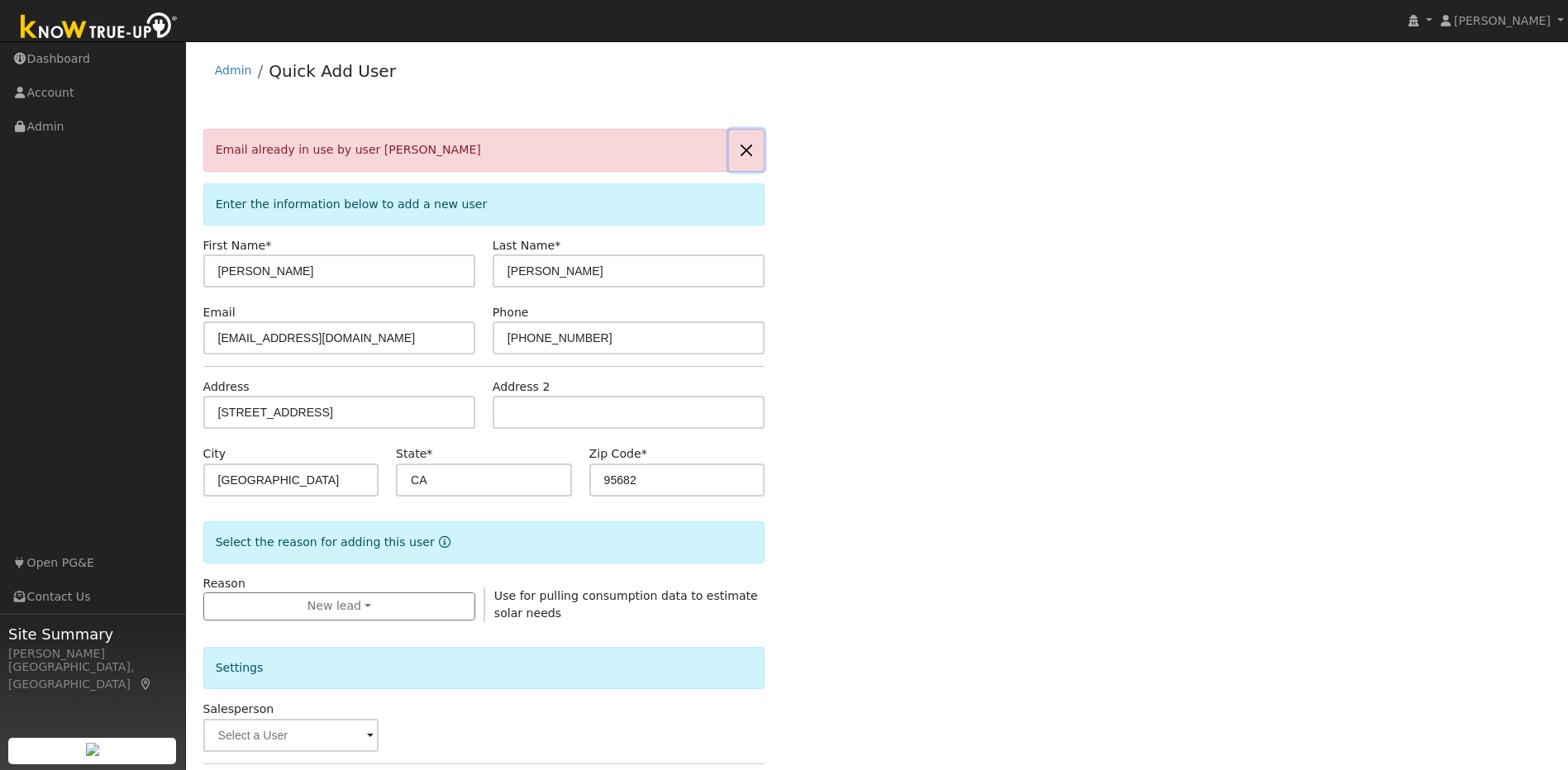
click at [744, 149] on button "button" at bounding box center [745, 150] width 34 height 40
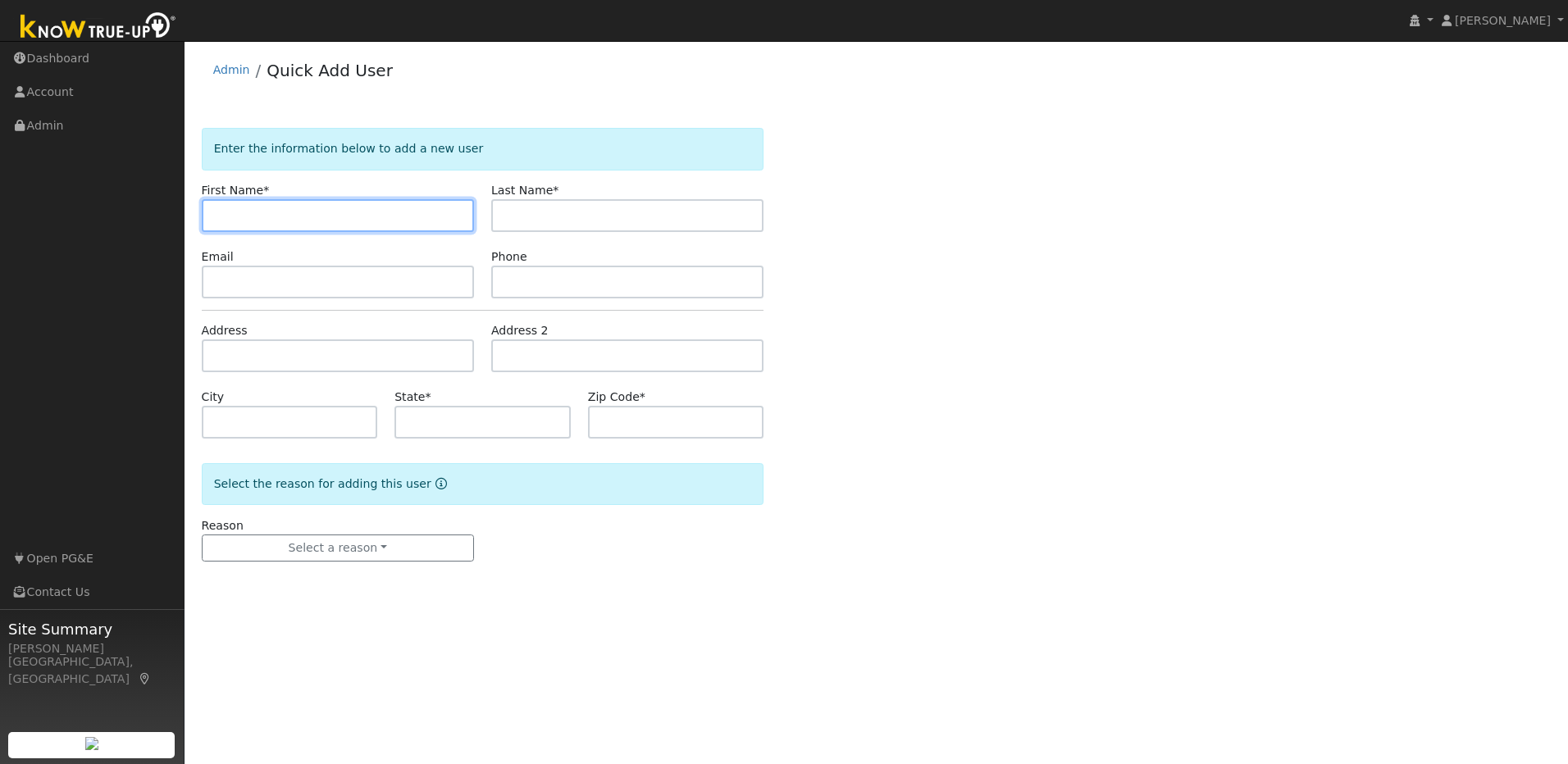
paste input "[PERSON_NAME]"
type input "[PERSON_NAME]"
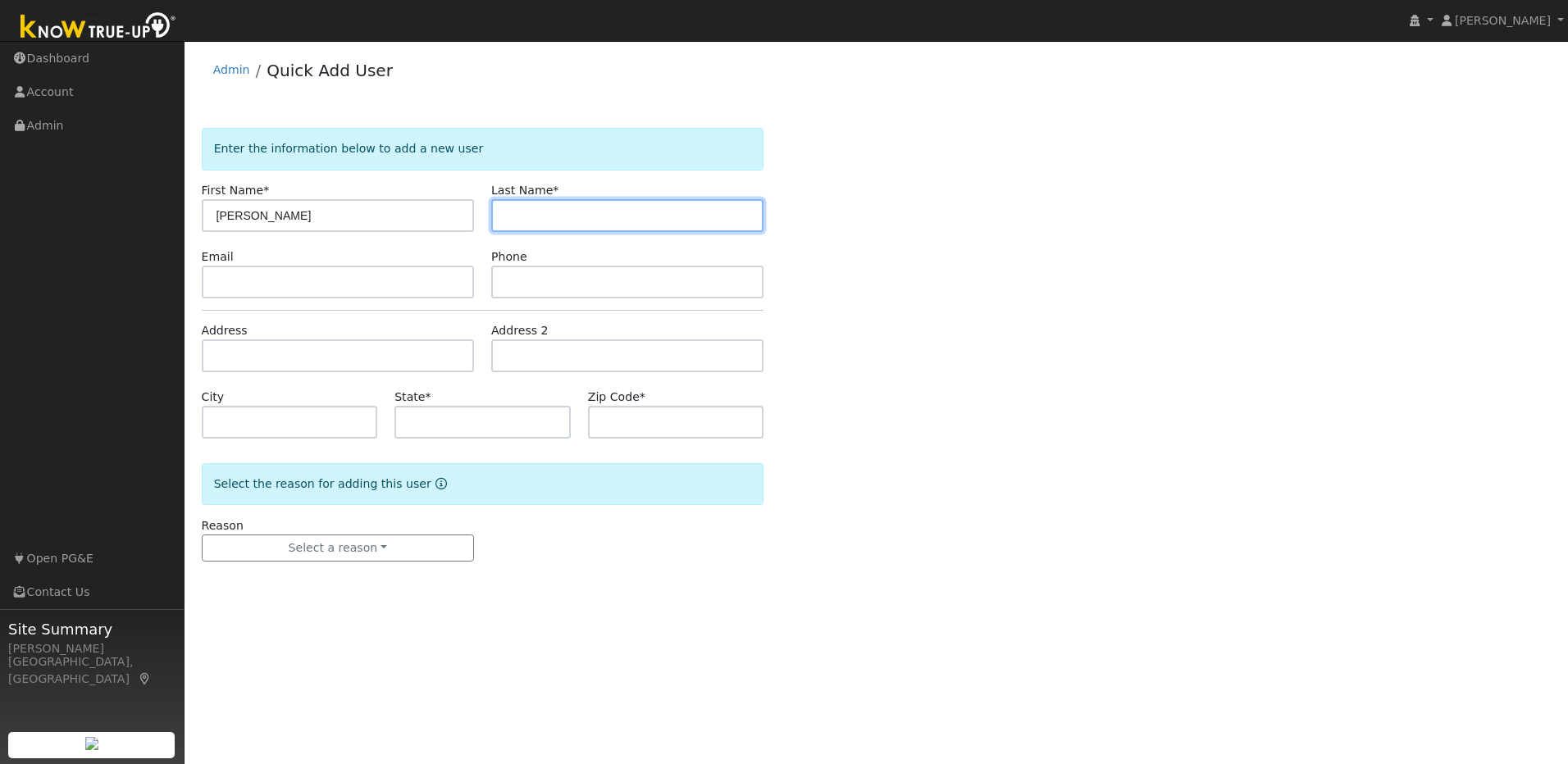
click at [617, 219] on input "text" at bounding box center [627, 215] width 272 height 33
paste input "Huitt"
type input "Huitt"
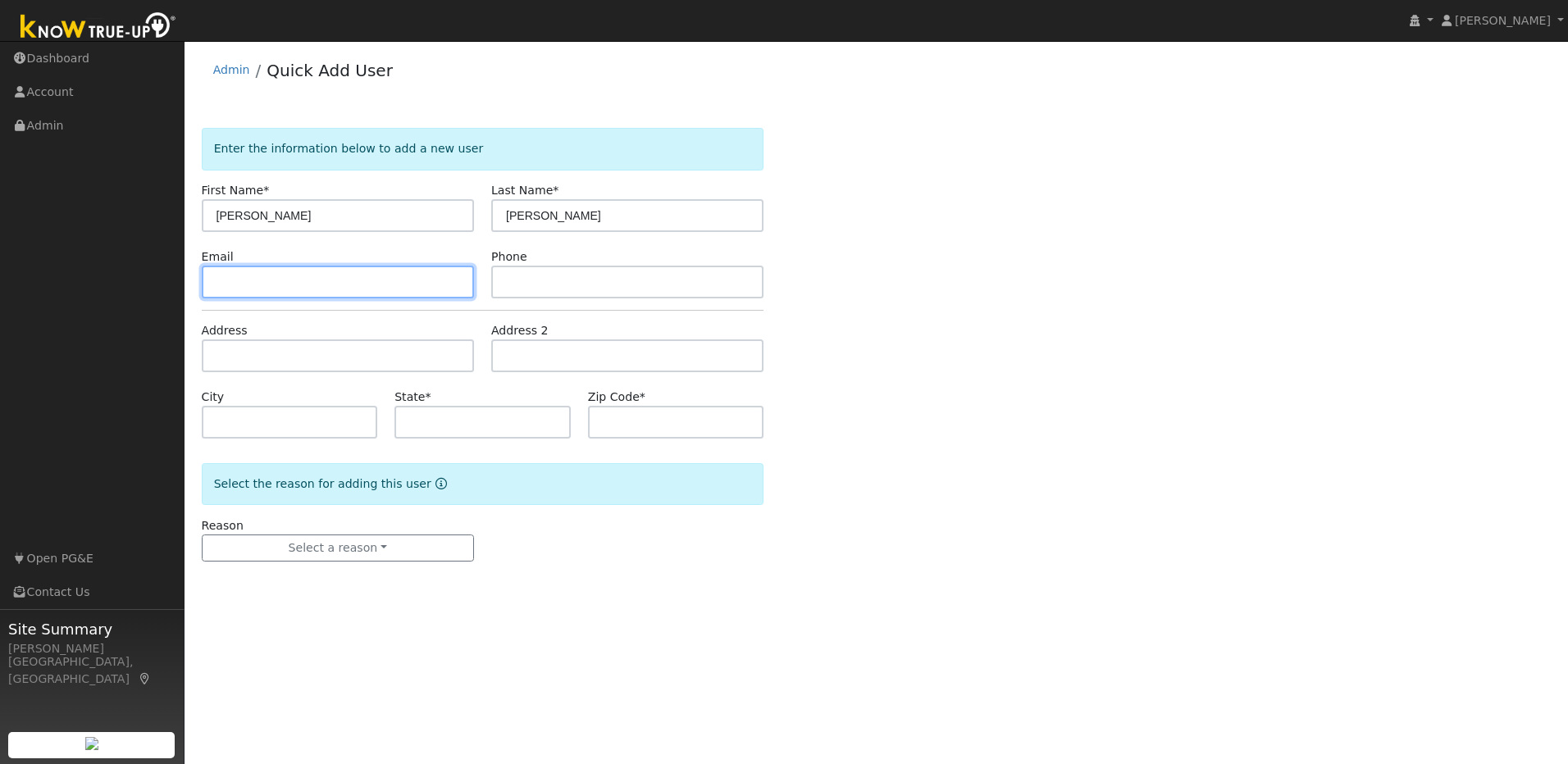
drag, startPoint x: 427, startPoint y: 297, endPoint x: 316, endPoint y: 297, distance: 111.0
click at [426, 297] on input "text" at bounding box center [337, 283] width 272 height 33
paste input "[EMAIL_ADDRESS][DOMAIN_NAME]"
type input "[EMAIL_ADDRESS][DOMAIN_NAME]"
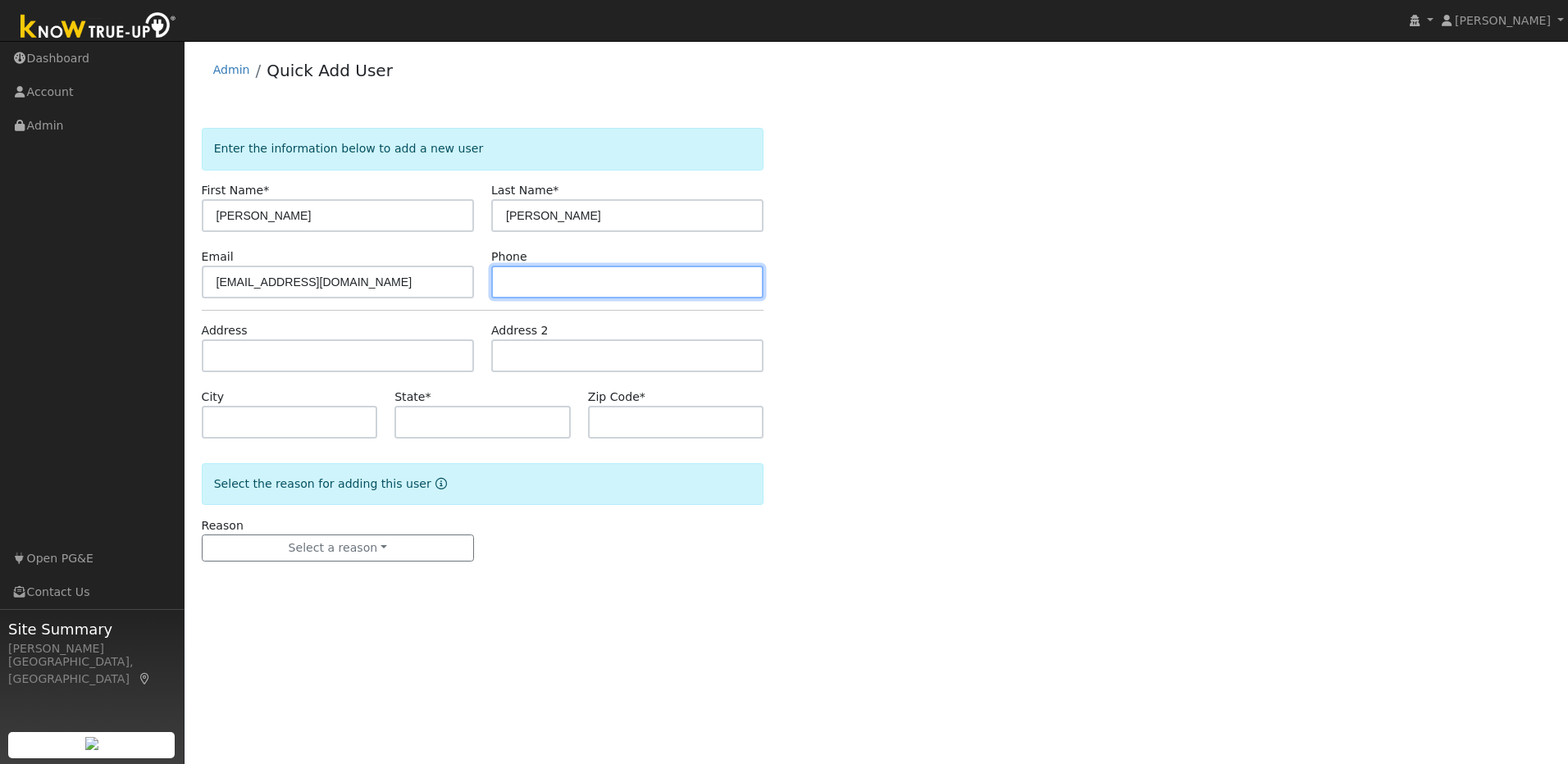
click at [576, 282] on input "text" at bounding box center [627, 283] width 272 height 33
paste input "530-979-1644"
type input "530-979-1644"
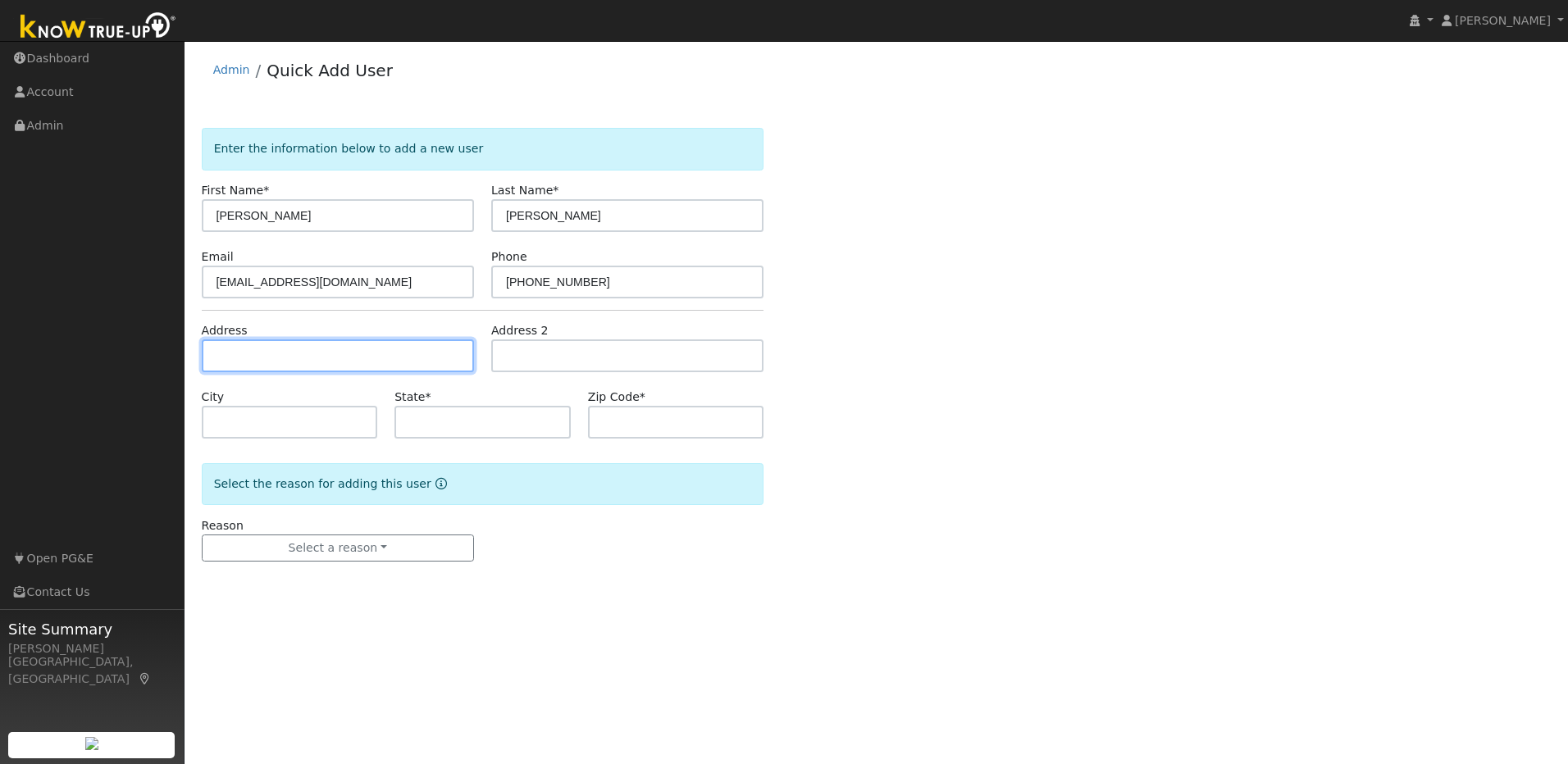
paste input "224 North College Street"
type input "224 North College Street"
type input "Woodland"
type input "CA"
type input "95695"
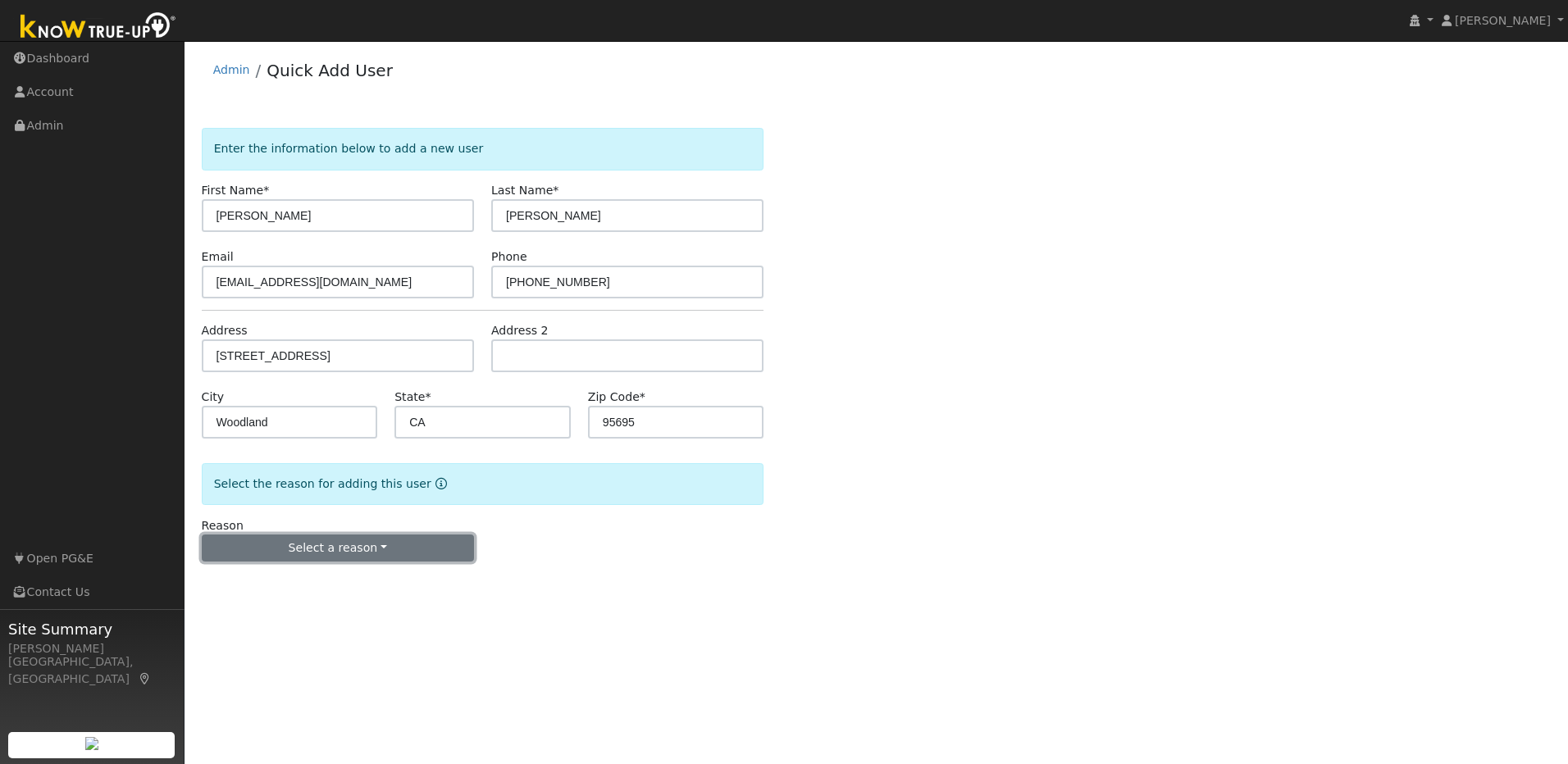
click at [368, 551] on button "Select a reason" at bounding box center [337, 549] width 272 height 28
click at [284, 578] on link "New lead" at bounding box center [293, 582] width 181 height 23
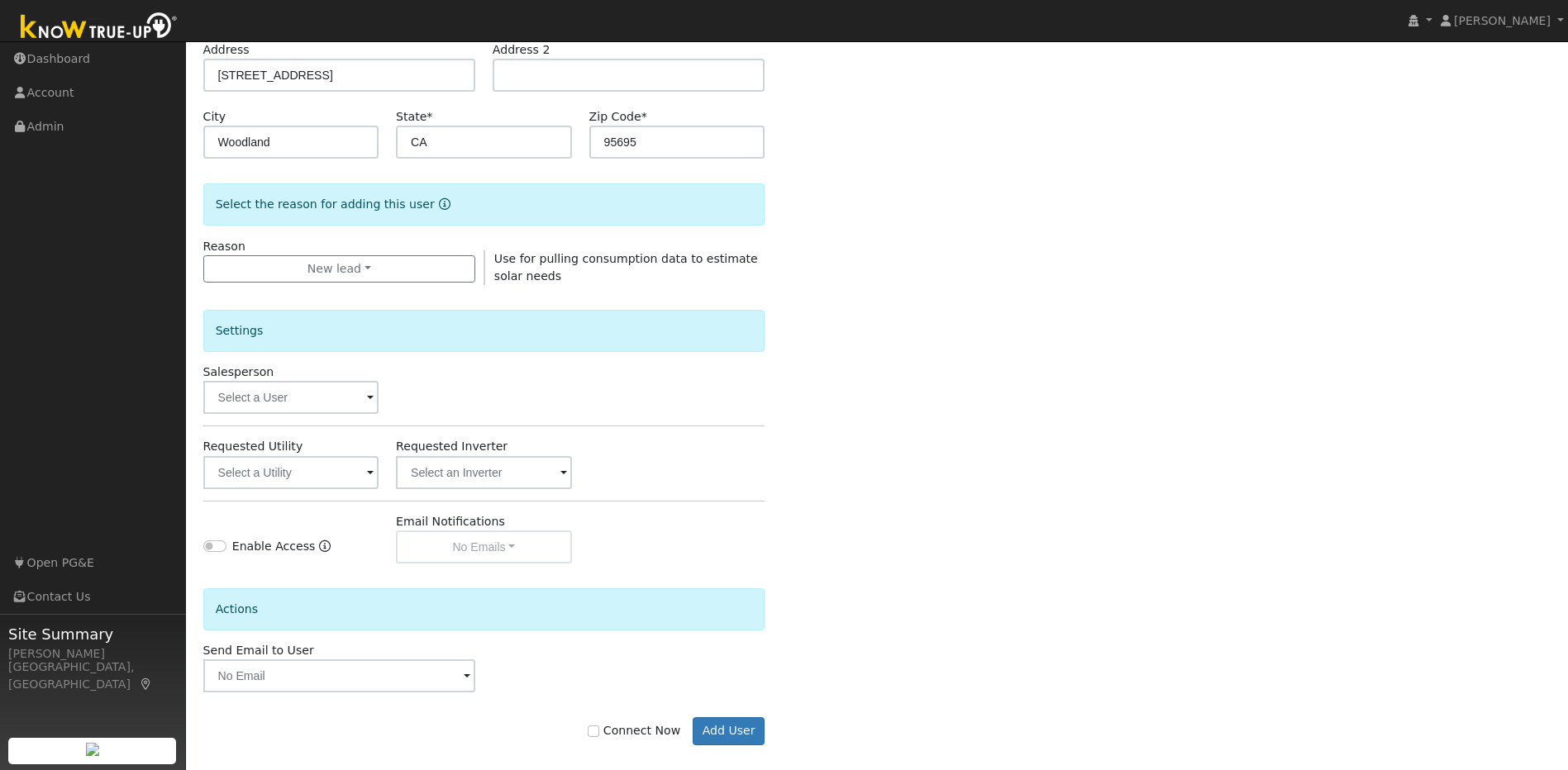
scroll to position [300, 0]
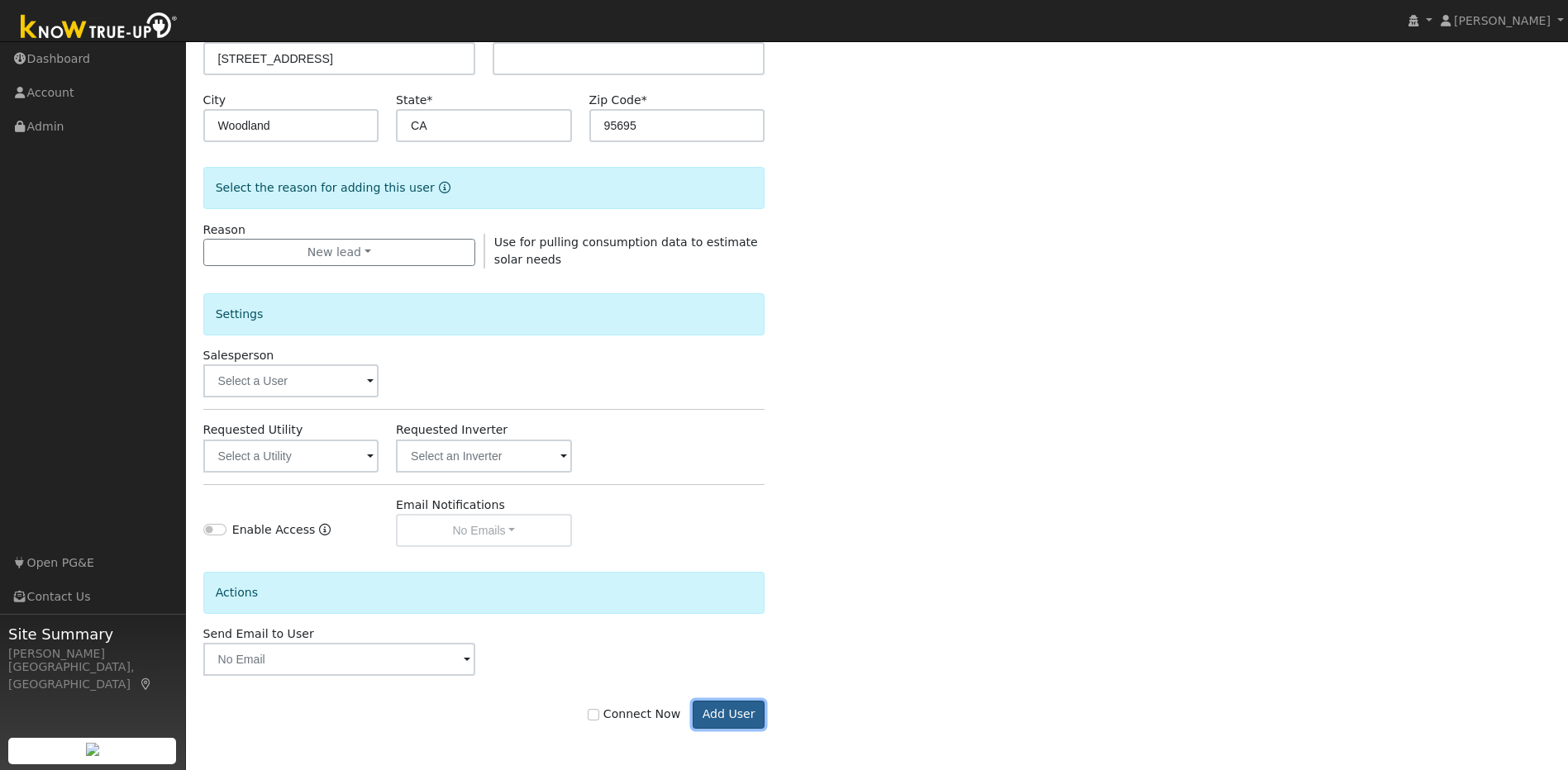
click at [749, 718] on button "Add User" at bounding box center [729, 715] width 72 height 28
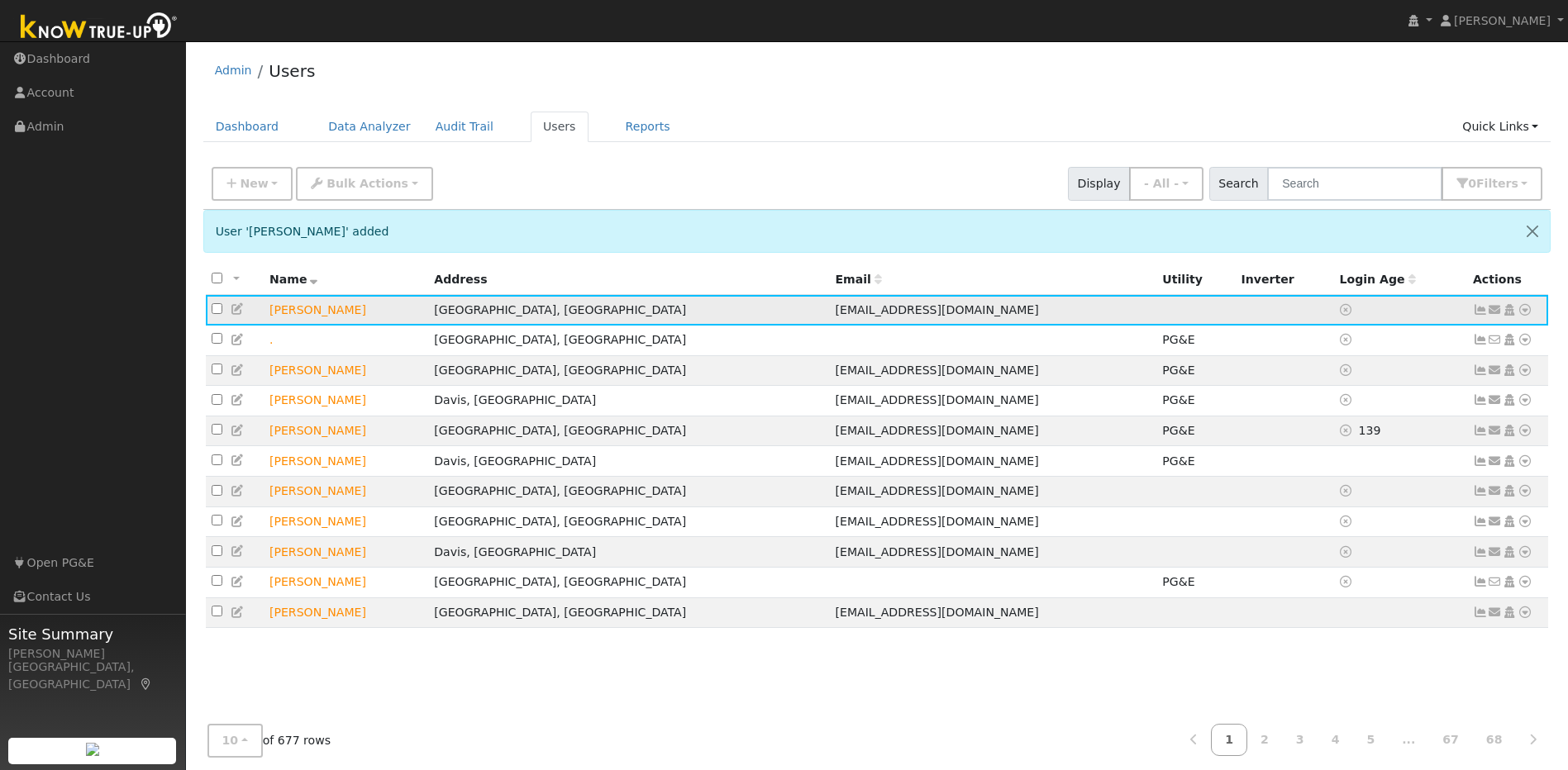
click at [231, 311] on icon at bounding box center [237, 309] width 15 height 11
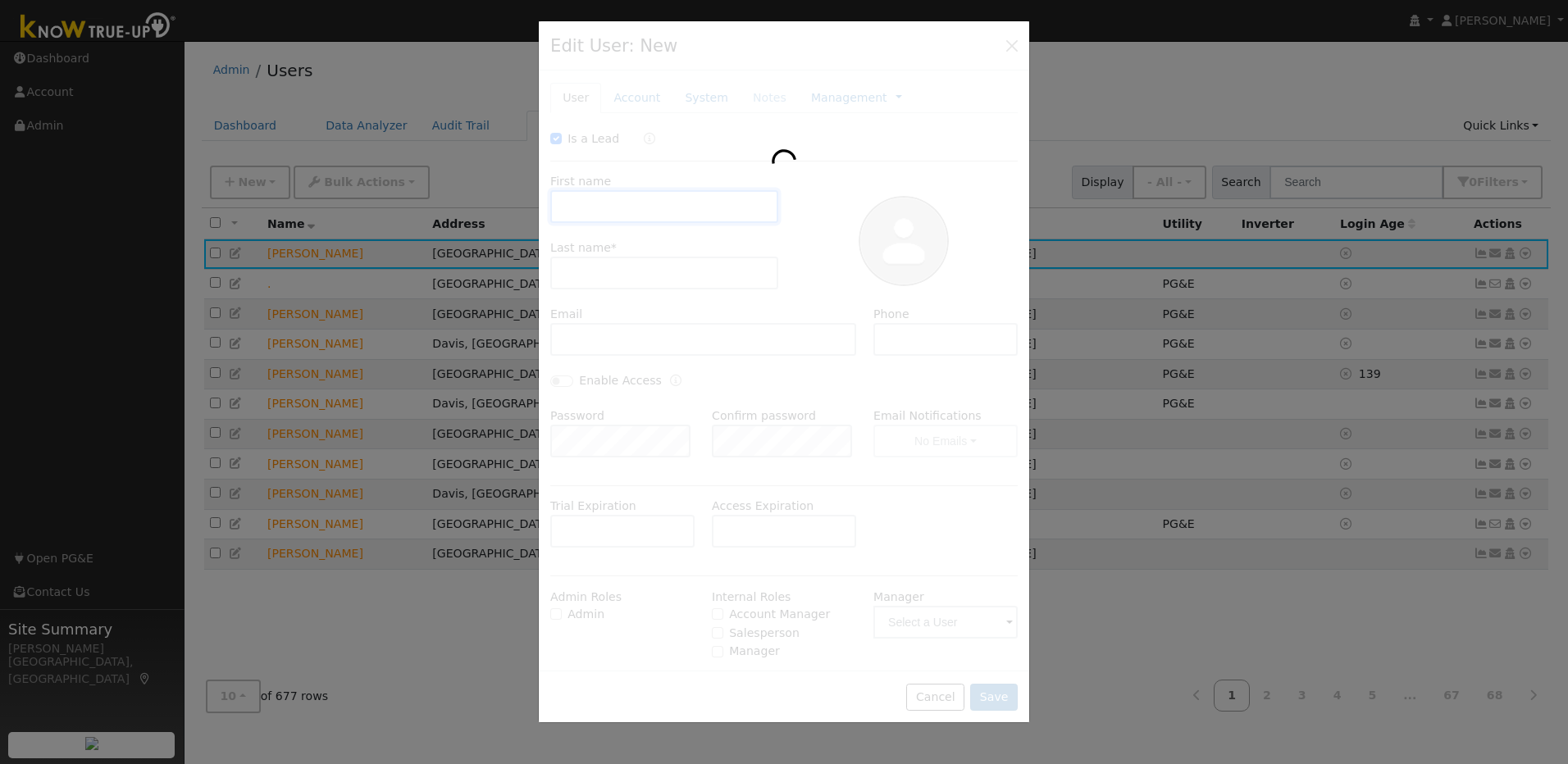
checkbox input "true"
type input "Melanie"
type input "Huitt"
type input "[EMAIL_ADDRESS][DOMAIN_NAME]"
type input "530-979-1644"
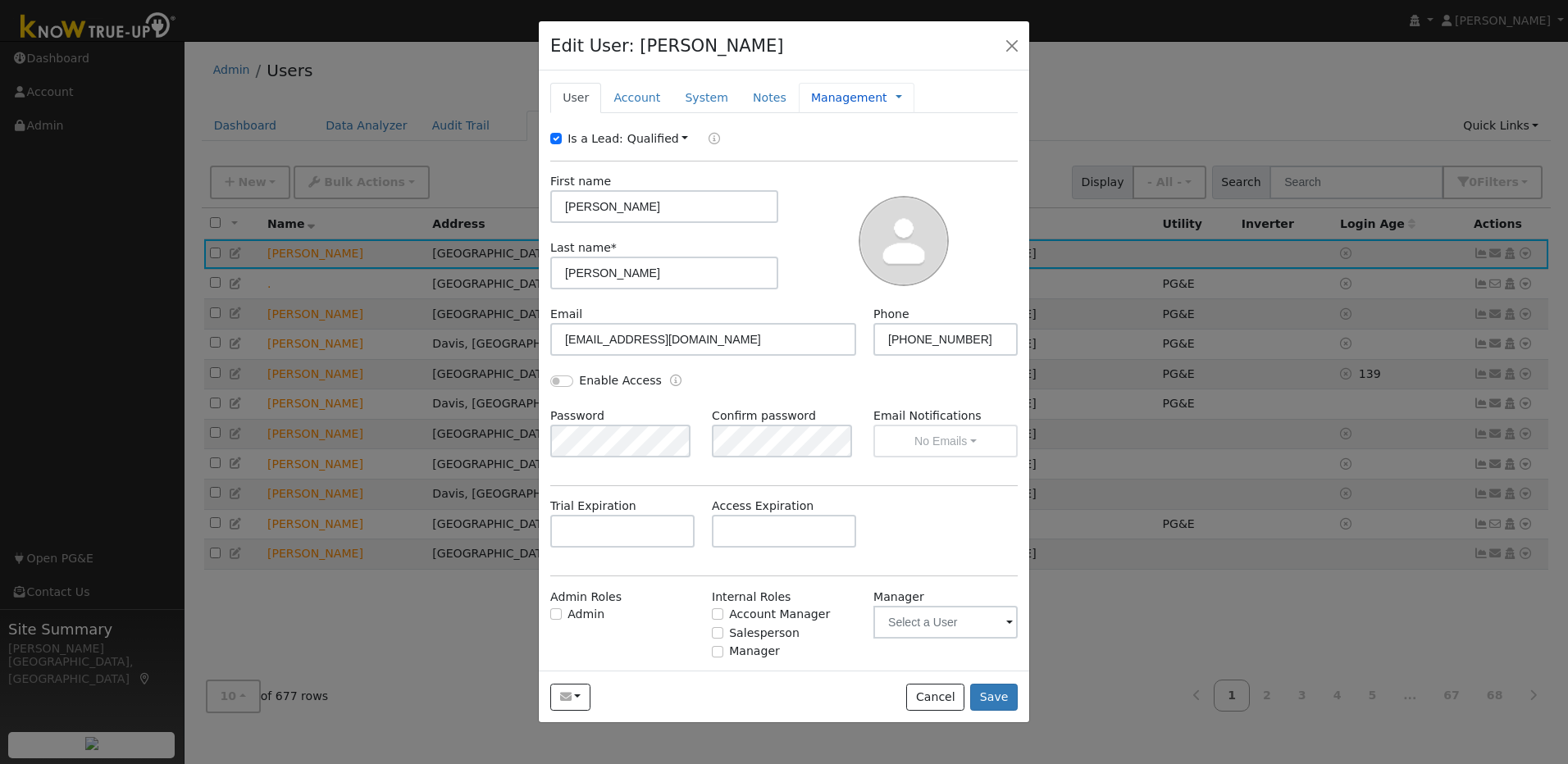
click at [831, 101] on link "Management" at bounding box center [849, 98] width 76 height 17
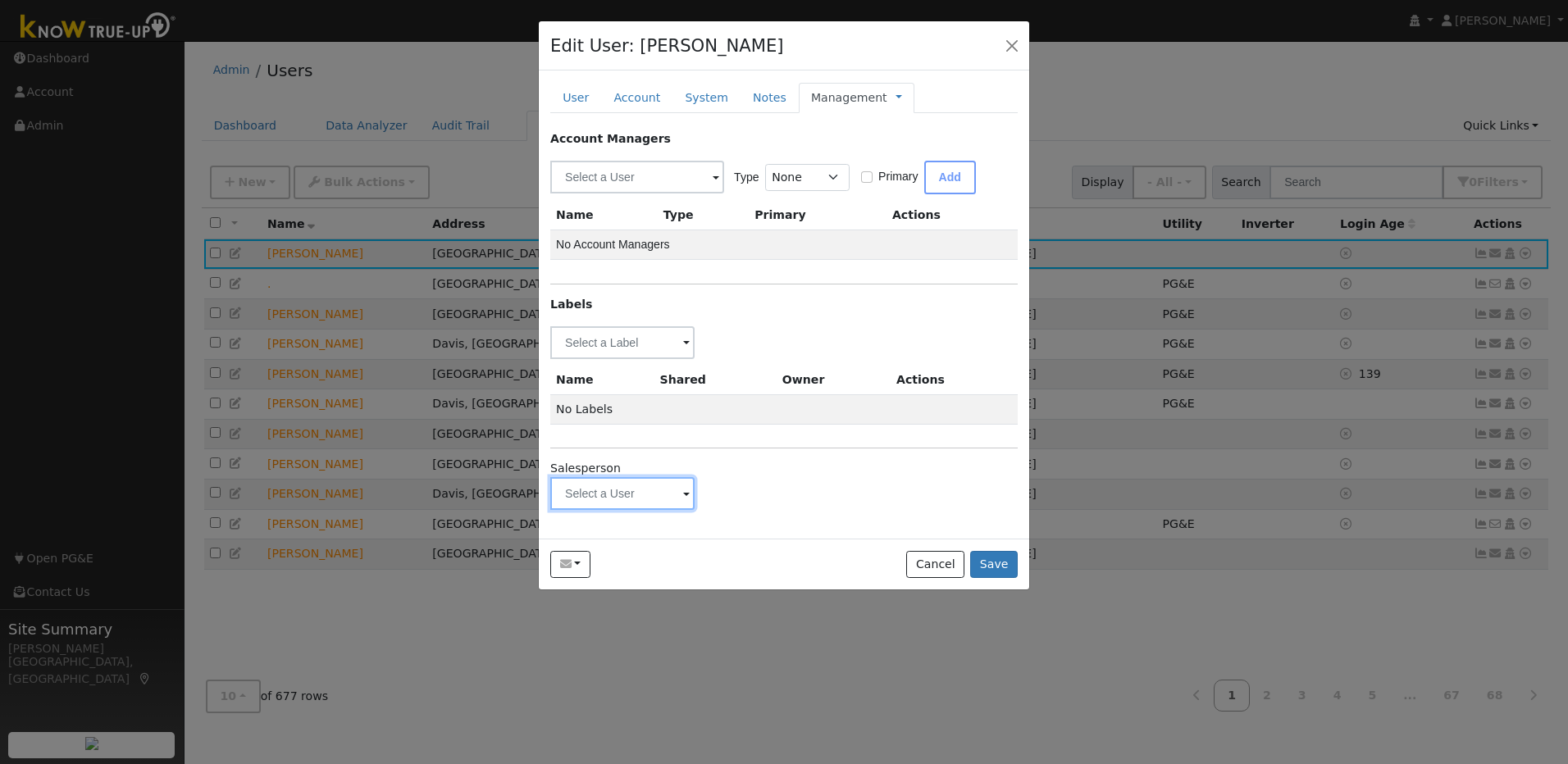
click at [651, 359] on input "text" at bounding box center [622, 343] width 144 height 33
click at [653, 359] on input "text" at bounding box center [622, 343] width 144 height 33
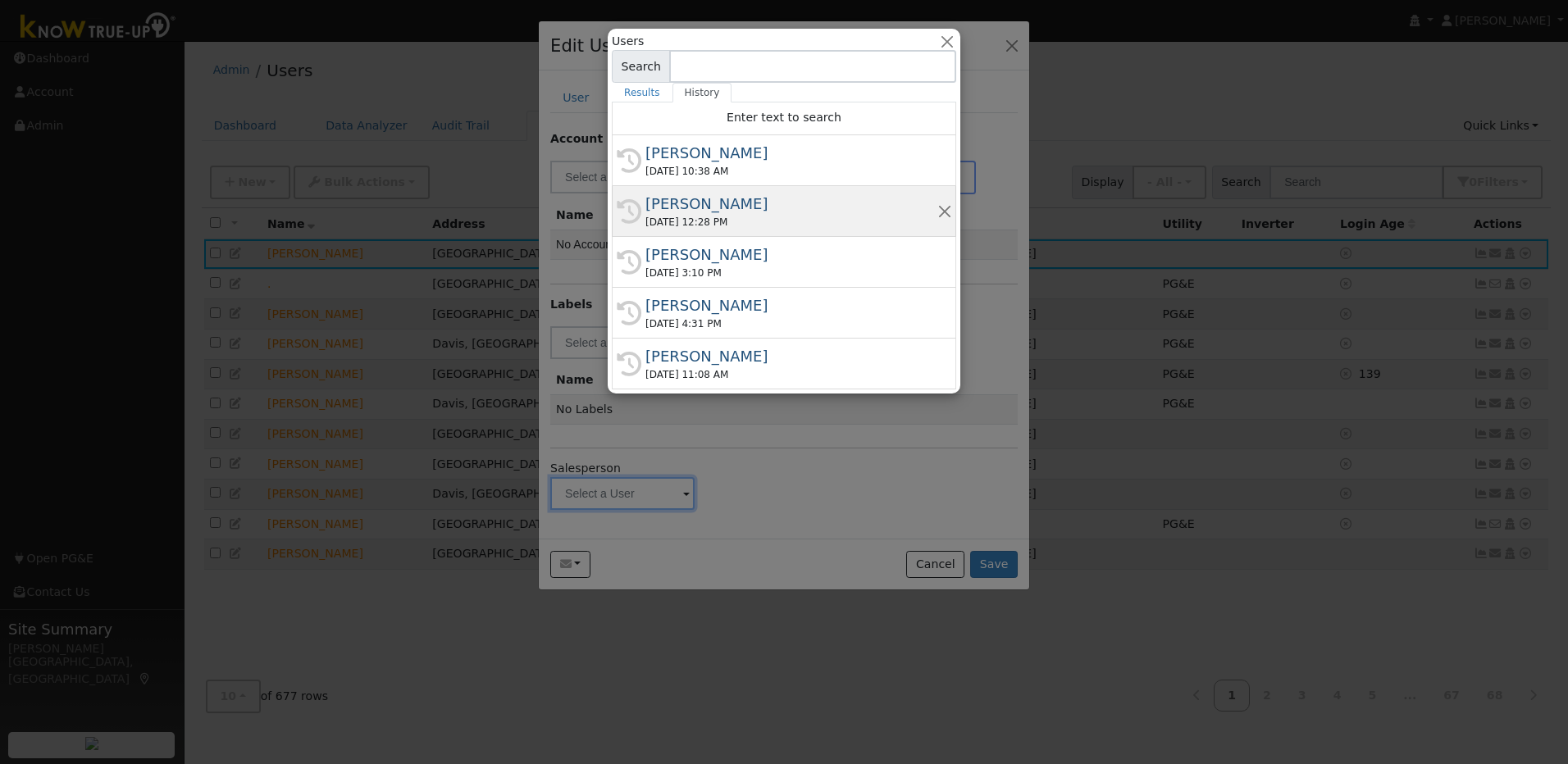
click at [695, 215] on div "08/25/2025 12:28 PM" at bounding box center [791, 222] width 292 height 15
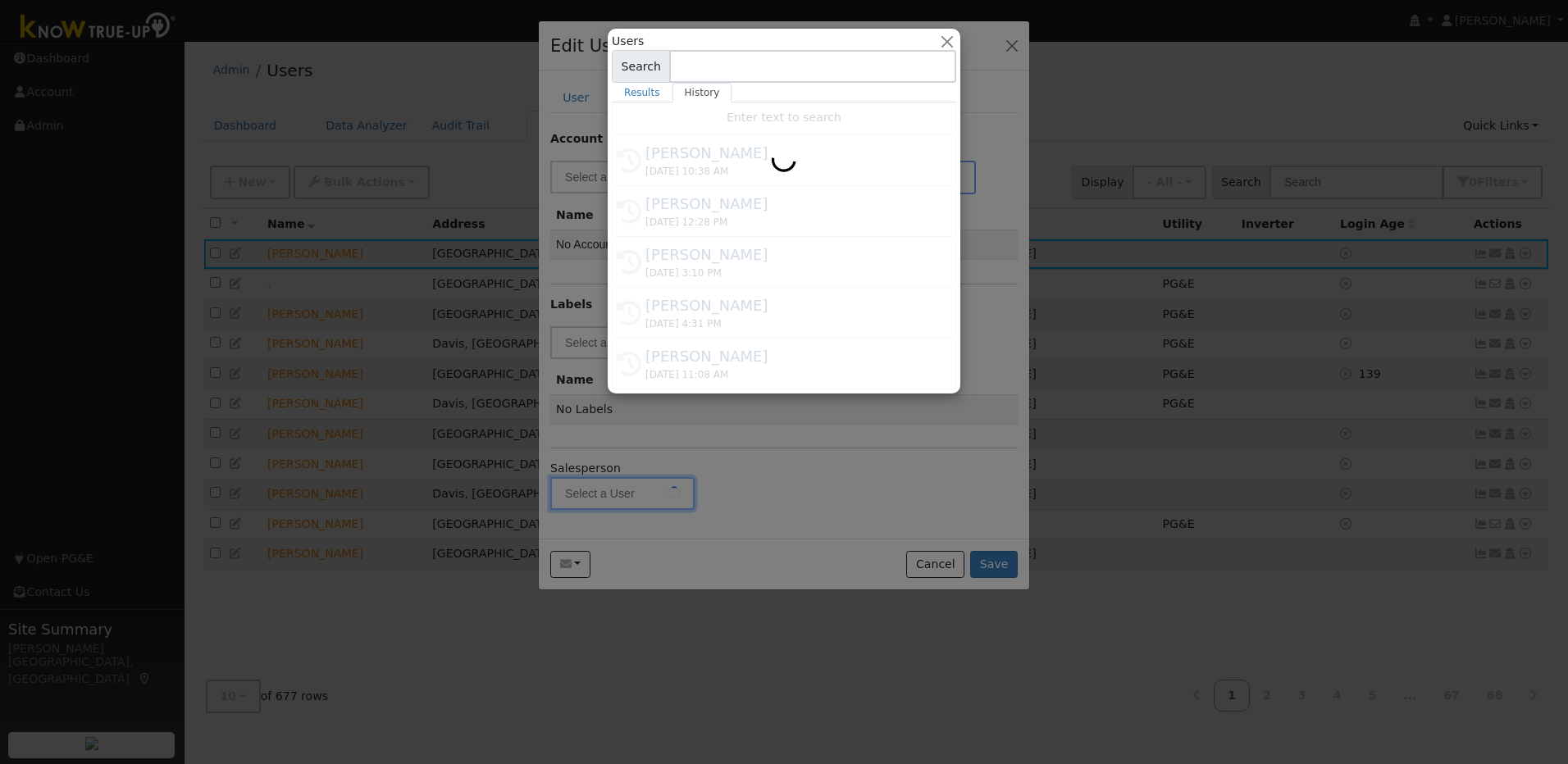
type input "Matt Bilyeu"
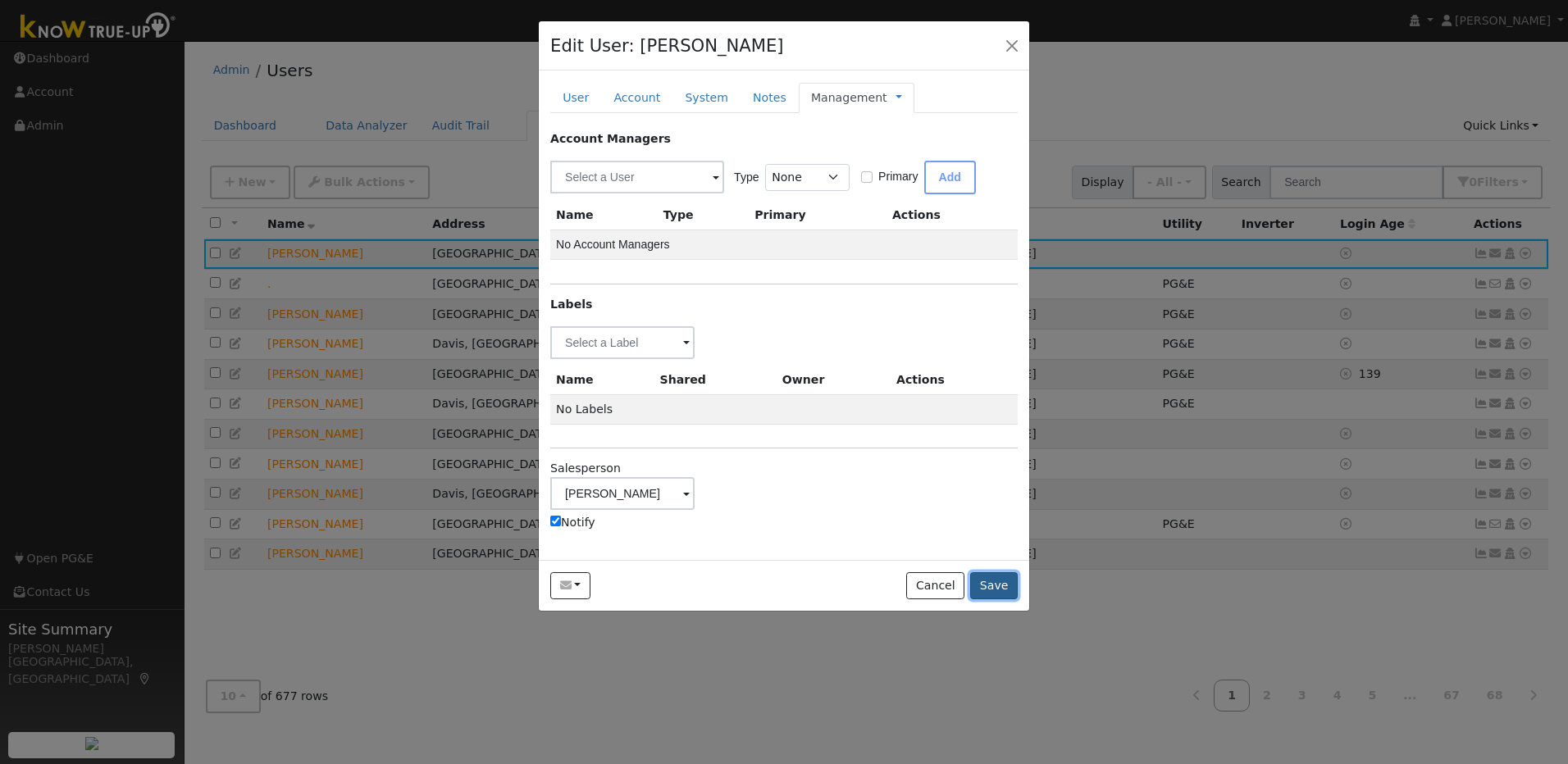
click at [999, 586] on button "Save" at bounding box center [993, 586] width 48 height 28
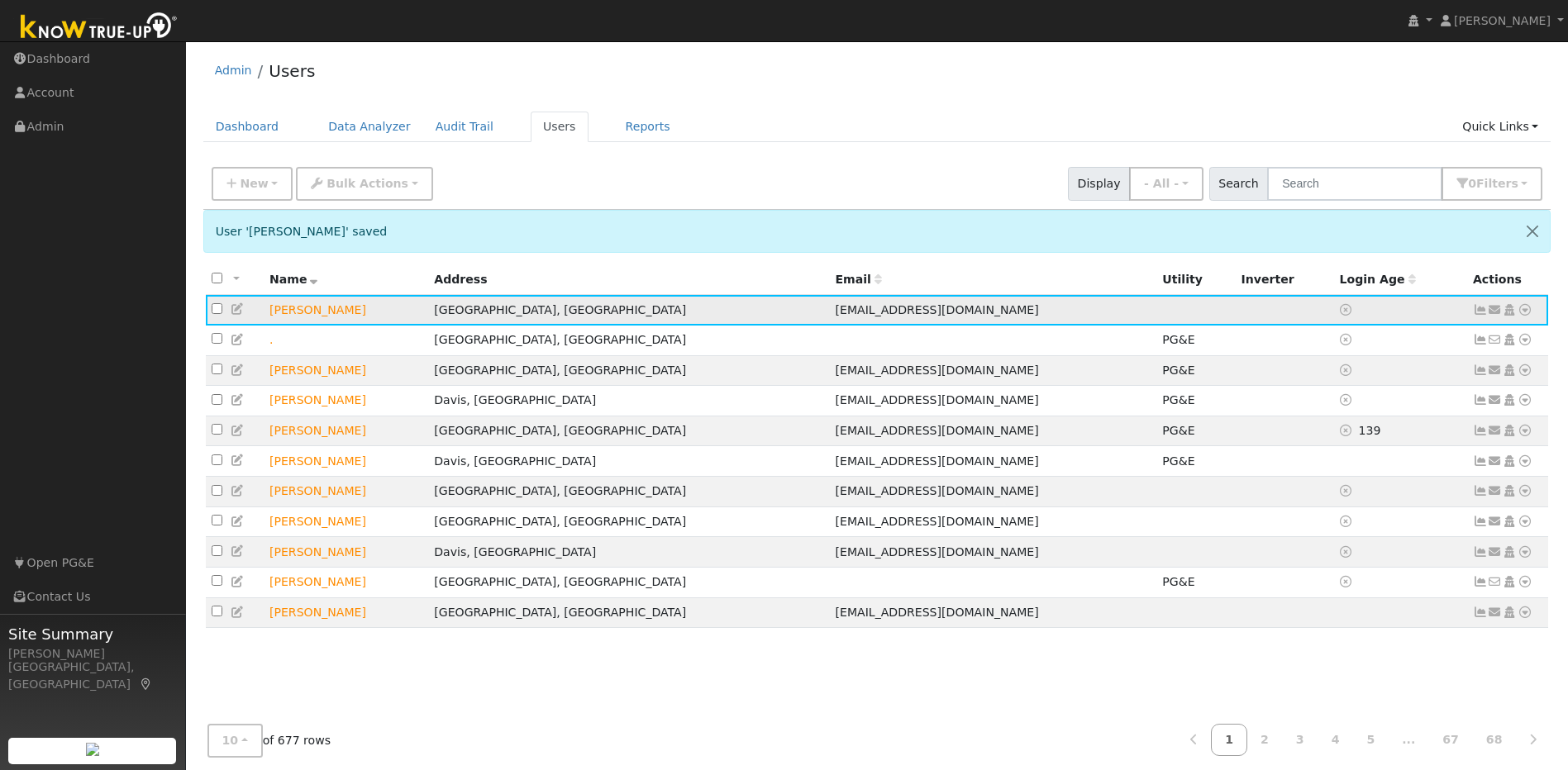
click at [1524, 311] on icon at bounding box center [1524, 309] width 15 height 11
click at [1346, 428] on link "Utility" at bounding box center [1353, 434] width 115 height 23
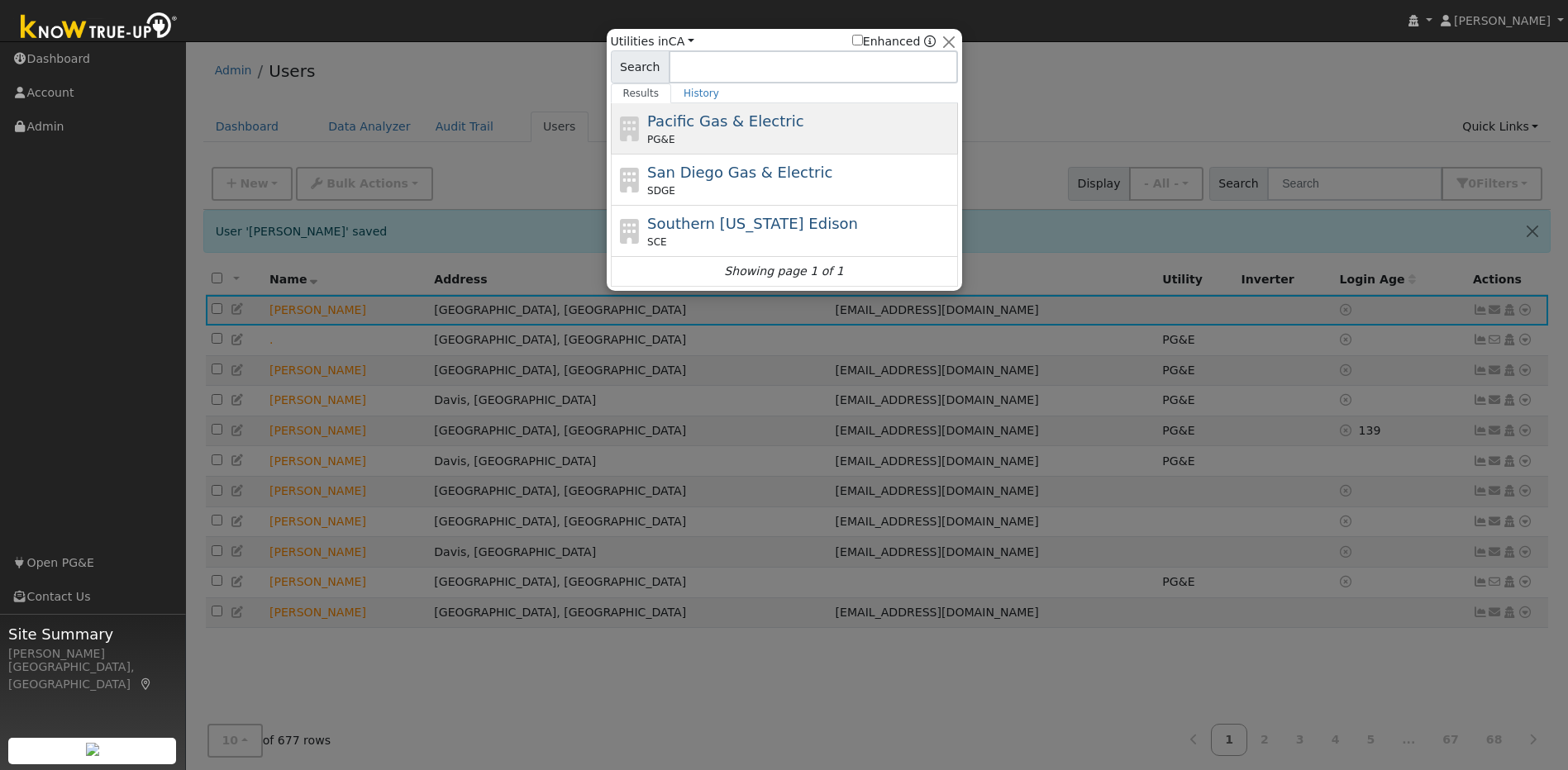
click at [750, 119] on span "Pacific Gas & Electric" at bounding box center [725, 121] width 156 height 18
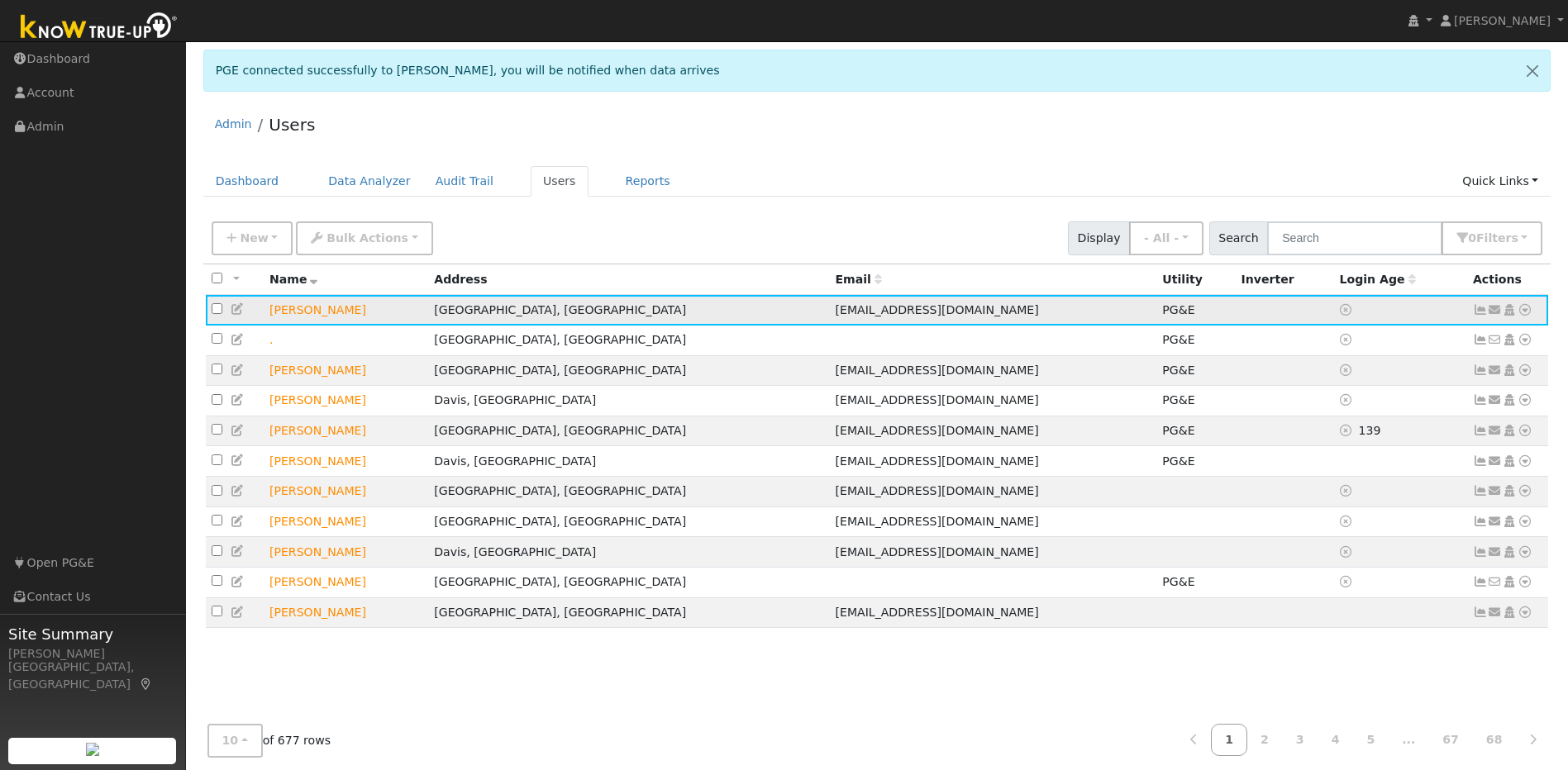
click at [1481, 309] on icon at bounding box center [1480, 309] width 15 height 11
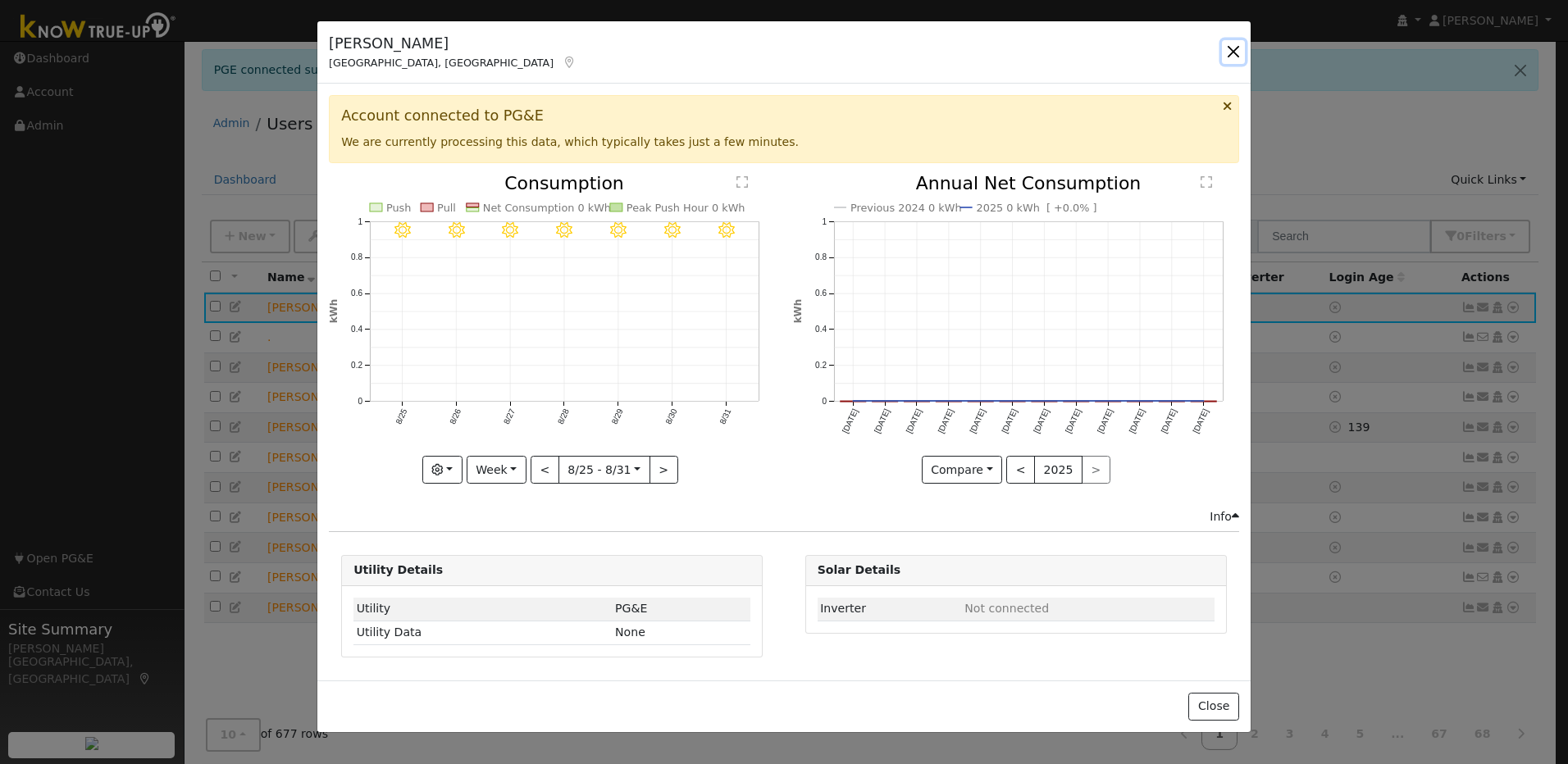
click at [1236, 56] on button "button" at bounding box center [1233, 51] width 23 height 23
